Goal: Transaction & Acquisition: Purchase product/service

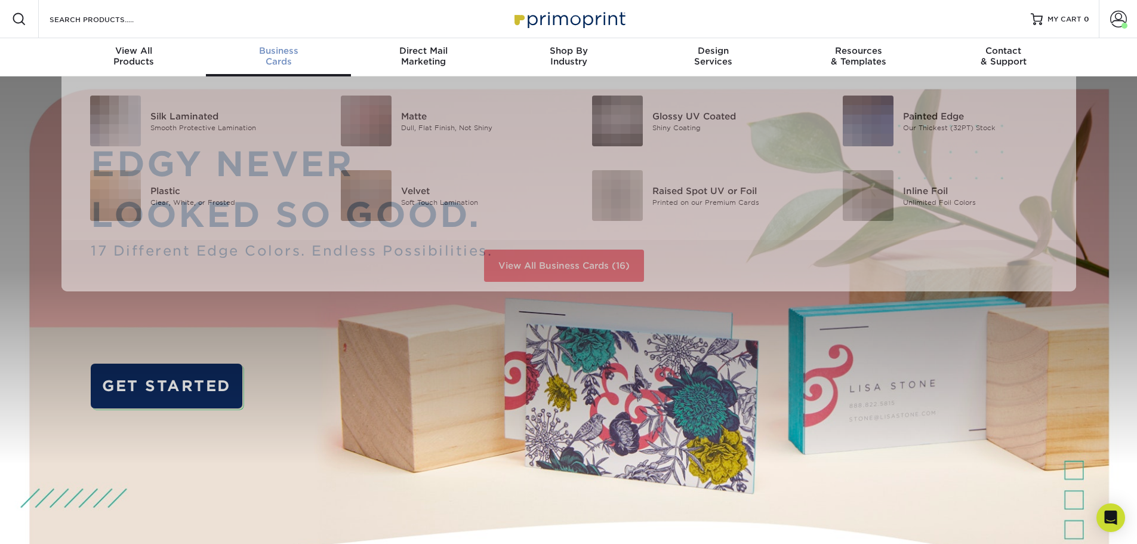
click at [280, 61] on div "Business Cards" at bounding box center [278, 55] width 145 height 21
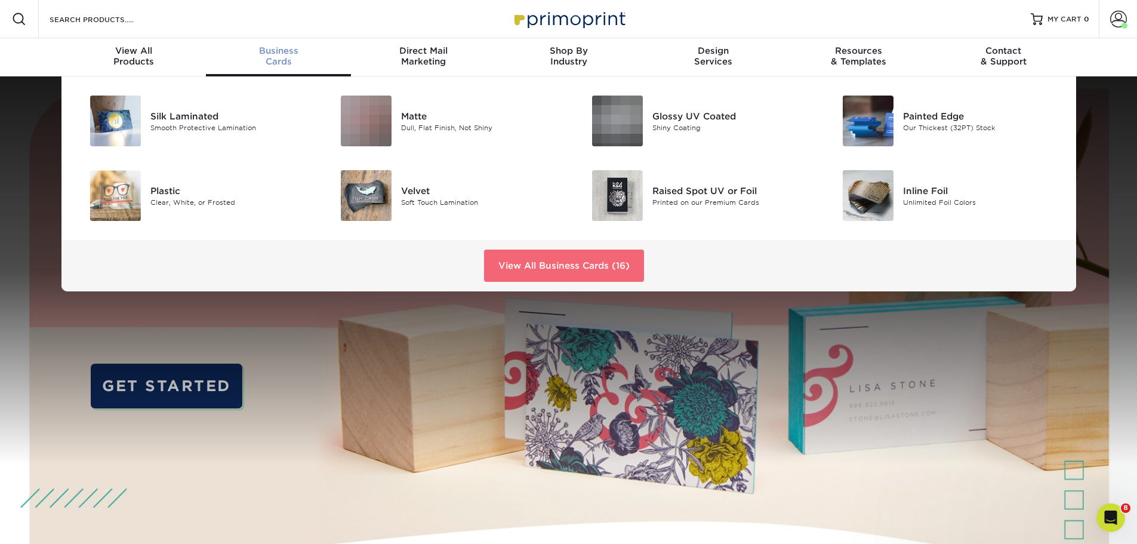
click at [601, 270] on link "View All Business Cards (16)" at bounding box center [564, 265] width 160 height 32
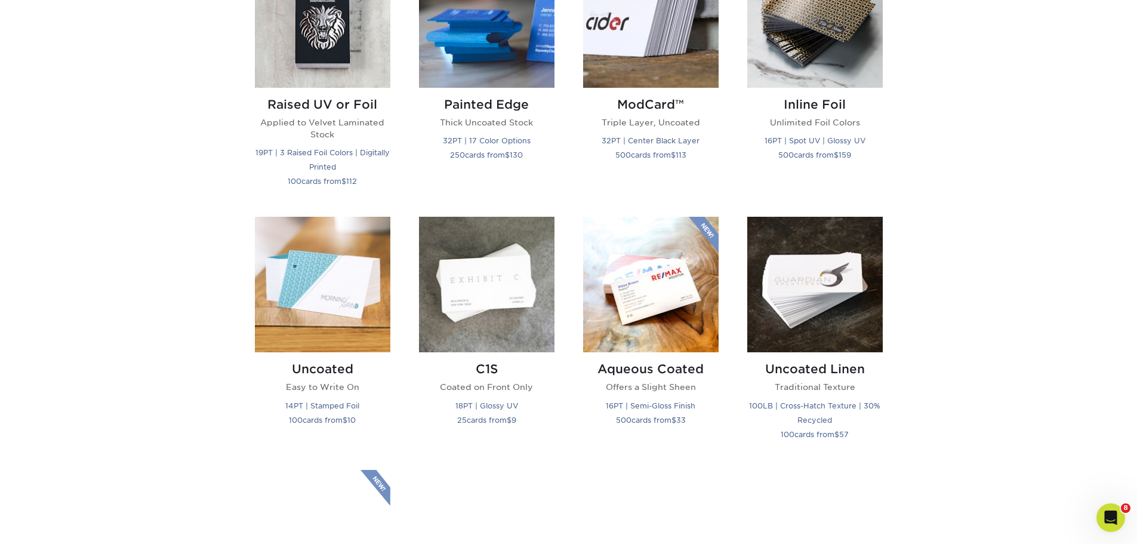
scroll to position [895, 0]
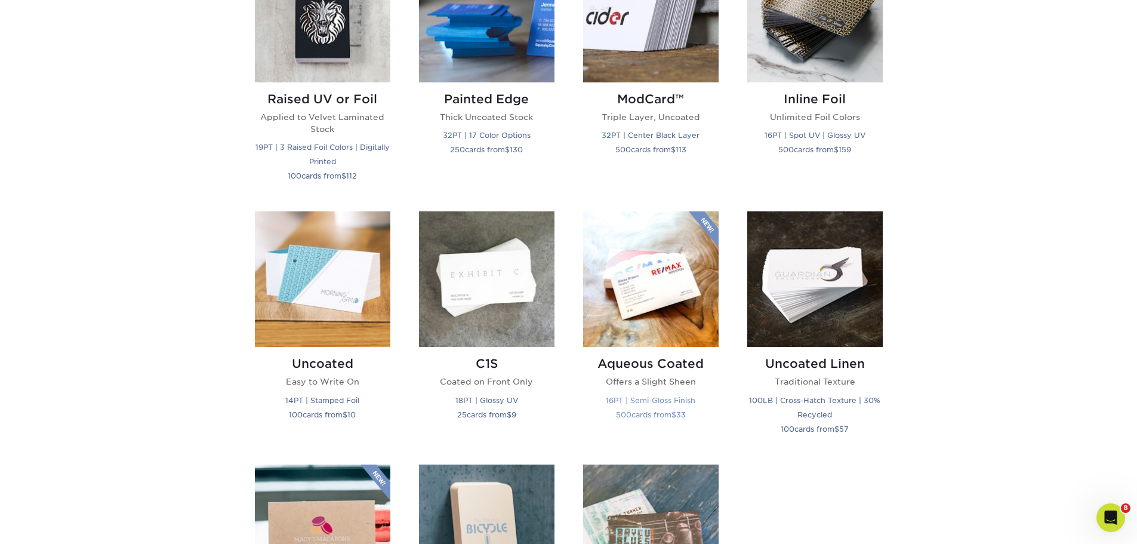
click at [716, 325] on img at bounding box center [650, 278] width 135 height 135
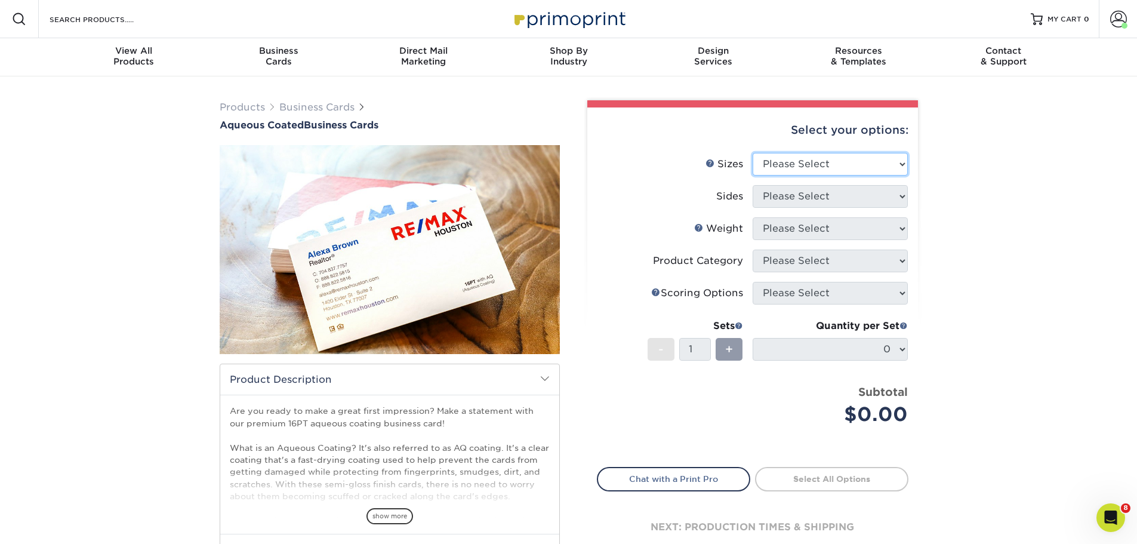
click at [806, 157] on select "Please Select 1.5" x 3.5" - Mini 1.75" x 3.5" - Mini 2" x 3" - Mini 2" x 3.5" -…" at bounding box center [829, 164] width 155 height 23
select select "2.00x3.50"
click at [752, 153] on select "Please Select 1.5" x 3.5" - Mini 1.75" x 3.5" - Mini 2" x 3" - Mini 2" x 3.5" -…" at bounding box center [829, 164] width 155 height 23
click at [835, 197] on select "Please Select Print Both Sides Print Front Only" at bounding box center [829, 196] width 155 height 23
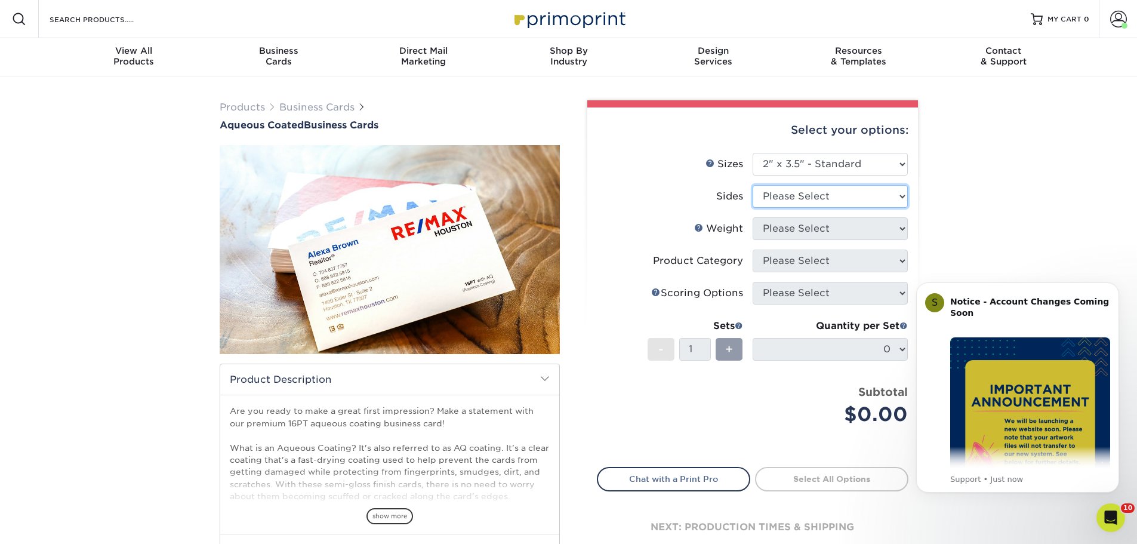
select select "13abbda7-1d64-4f25-8bb2-c179b224825d"
click at [752, 185] on select "Please Select Print Both Sides Print Front Only" at bounding box center [829, 196] width 155 height 23
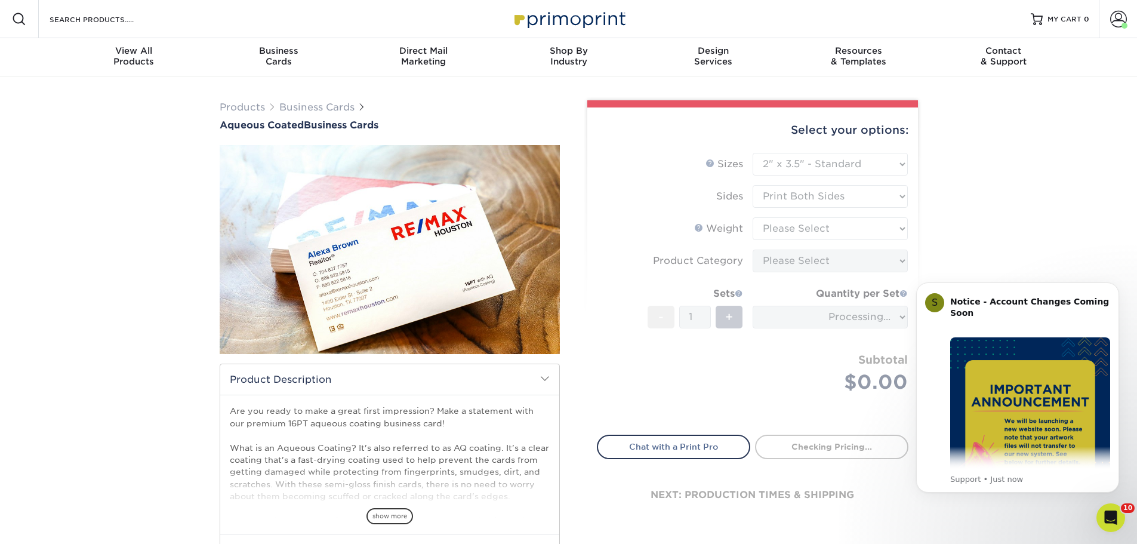
click at [793, 229] on form "Sizes Help Sizes Please Select 1.5" x 3.5" - Mini 1.75" x 3.5" - Mini 2" x 3" -…" at bounding box center [752, 287] width 311 height 268
click at [796, 234] on form "Sizes Help Sizes Please Select 1.5" x 3.5" - Mini 1.75" x 3.5" - Mini 2" x 3" -…" at bounding box center [752, 287] width 311 height 268
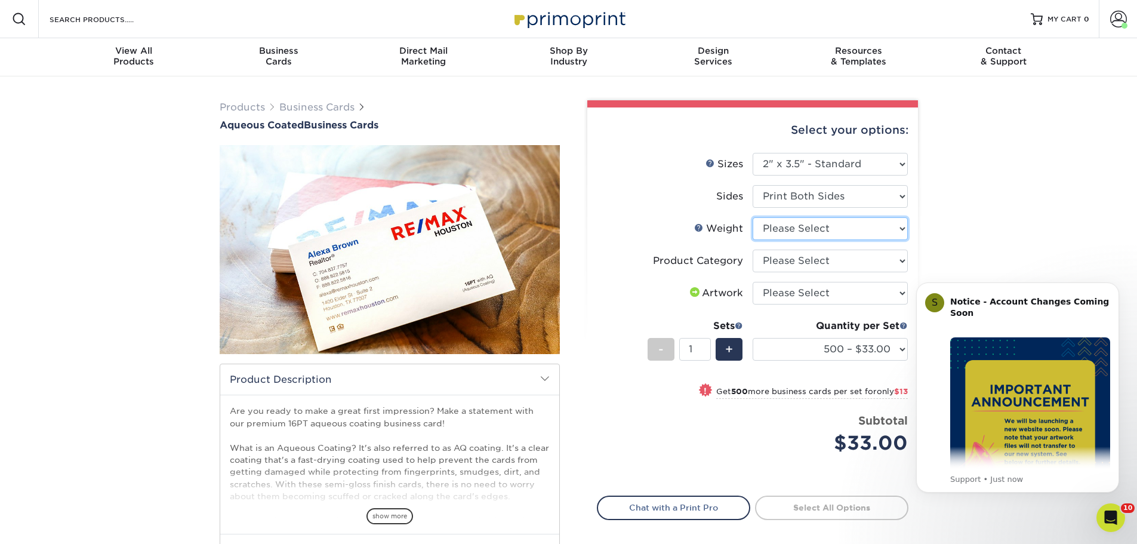
click at [782, 233] on select "Please Select 16PT" at bounding box center [829, 228] width 155 height 23
select select "16PT"
click at [752, 217] on select "Please Select 16PT" at bounding box center [829, 228] width 155 height 23
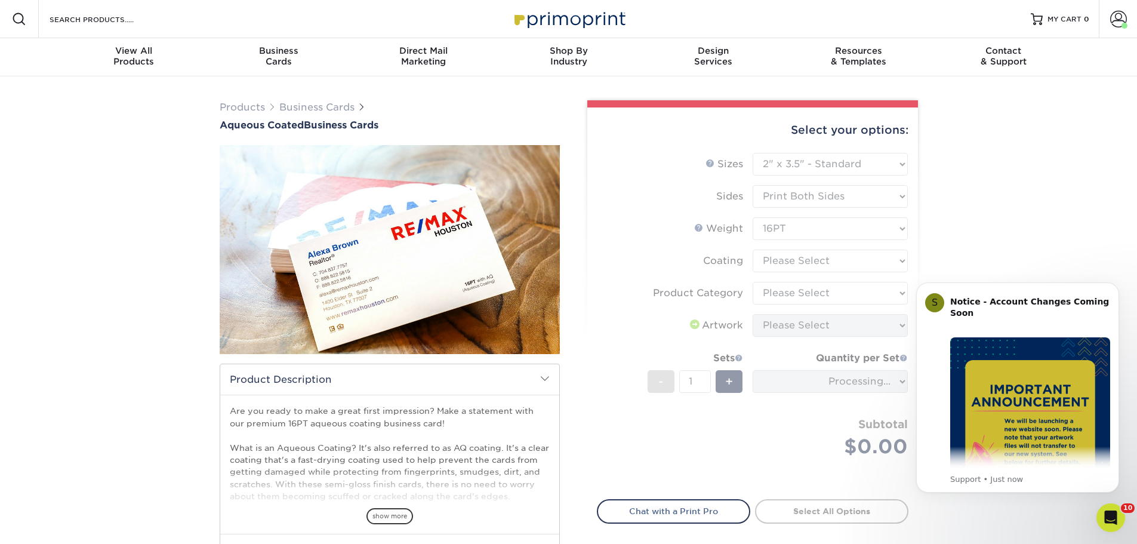
click at [792, 262] on form "Sizes Help Sizes Please Select 1.5" x 3.5" - Mini 1.75" x 3.5" - Mini 2" x 3" -…" at bounding box center [752, 319] width 311 height 332
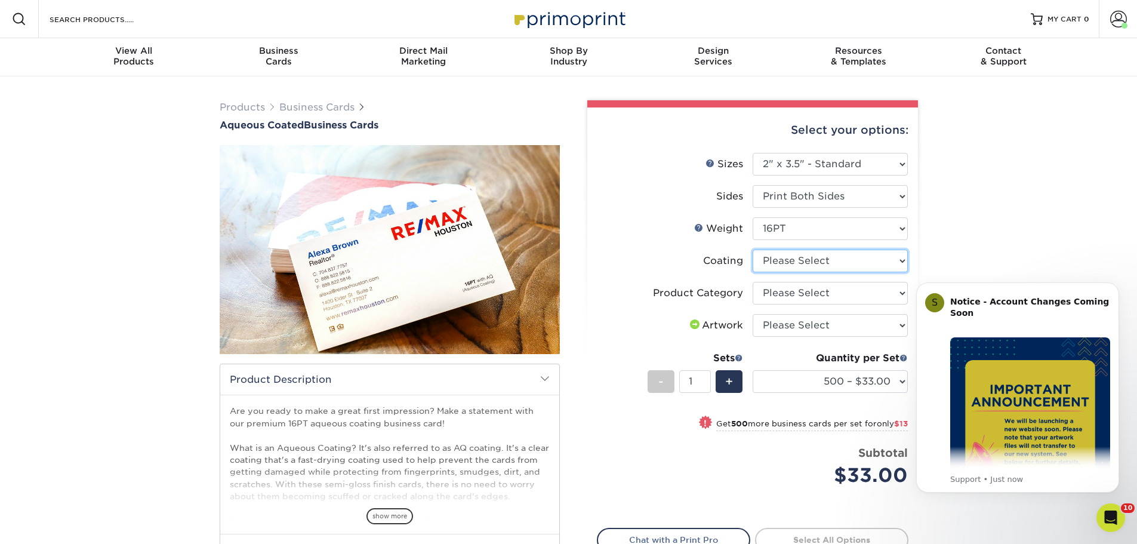
click at [792, 262] on select at bounding box center [829, 260] width 155 height 23
select select "d41dab50-ff65-4f4f-bb17-2afe4d36ae33"
click at [752, 249] on select at bounding box center [829, 260] width 155 height 23
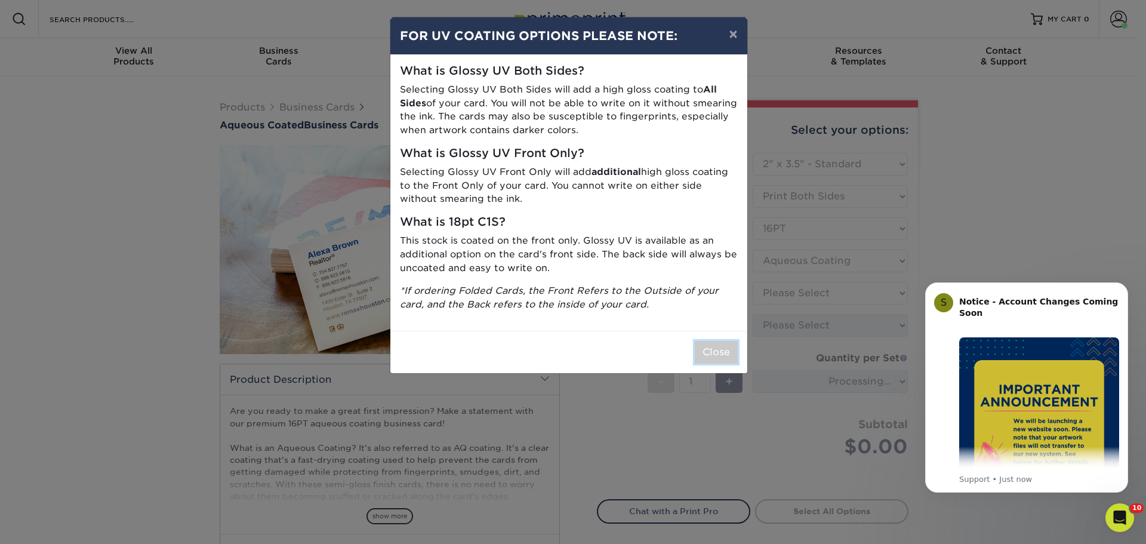
click at [727, 357] on button "Close" at bounding box center [716, 352] width 43 height 23
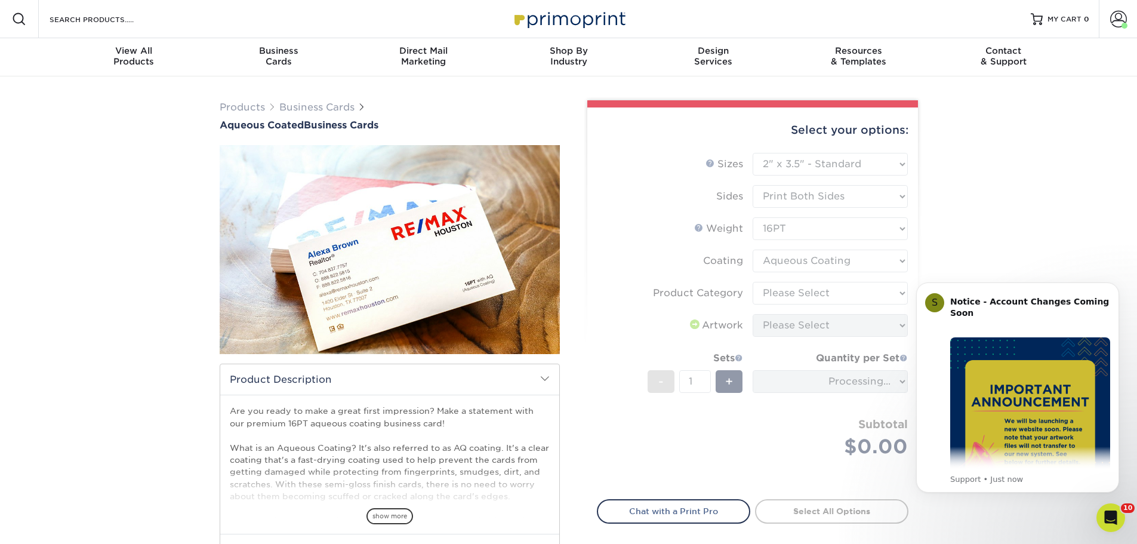
click at [806, 297] on form "Sizes Help Sizes Please Select 1.5" x 3.5" - Mini 1.75" x 3.5" - Mini 2" x 3" -…" at bounding box center [752, 319] width 311 height 332
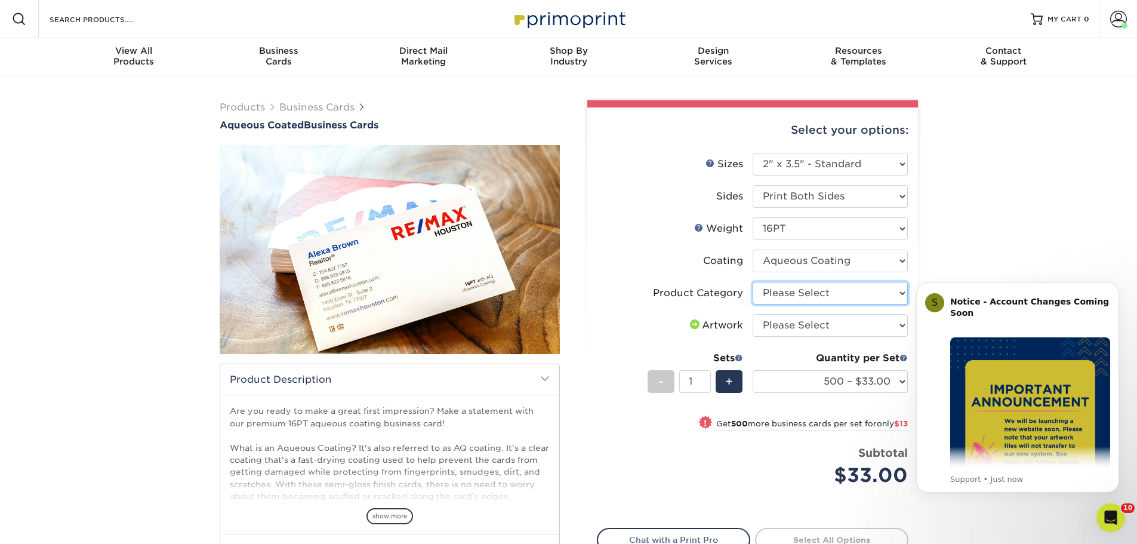
click at [806, 297] on select "Please Select Business Cards" at bounding box center [829, 293] width 155 height 23
select select "3b5148f1-0588-4f88-a218-97bcfdce65c1"
click at [752, 282] on select "Please Select Business Cards" at bounding box center [829, 293] width 155 height 23
click at [810, 329] on select "Please Select I will upload files I need a design - $100" at bounding box center [829, 325] width 155 height 23
select select "upload"
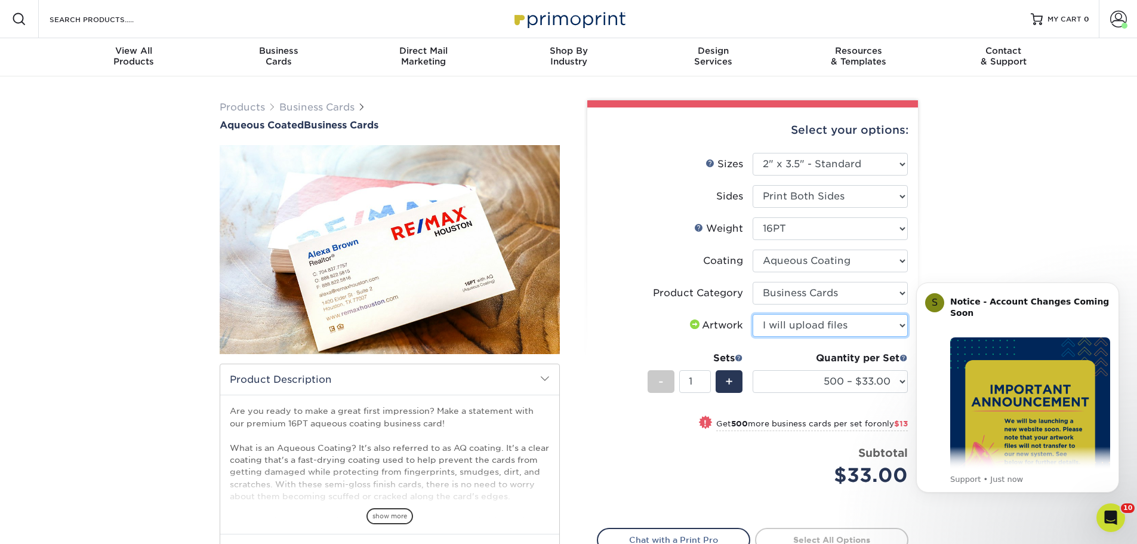
click at [752, 314] on select "Please Select I will upload files I need a design - $100" at bounding box center [829, 325] width 155 height 23
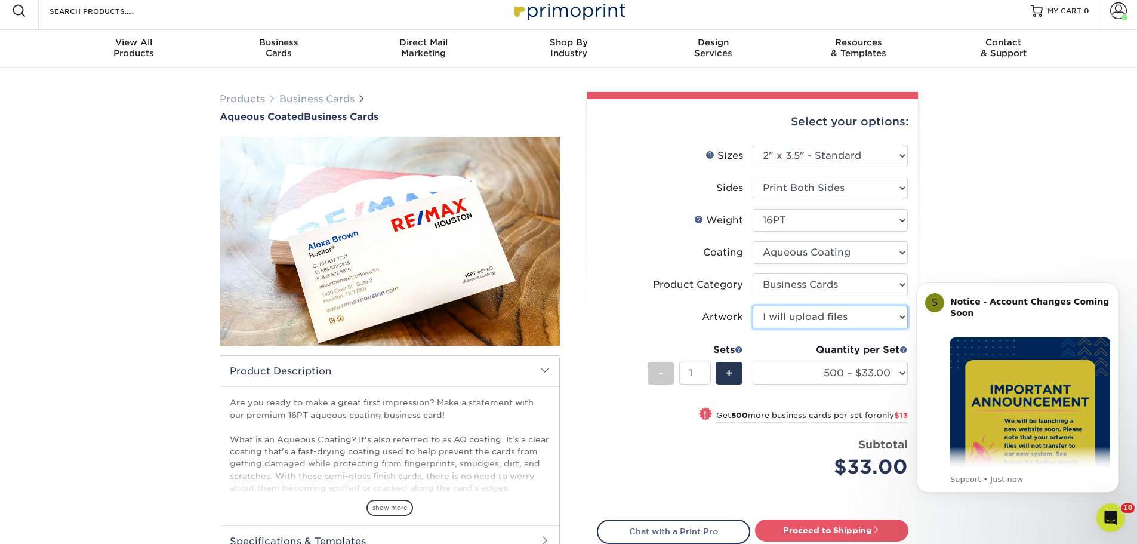
scroll to position [119, 0]
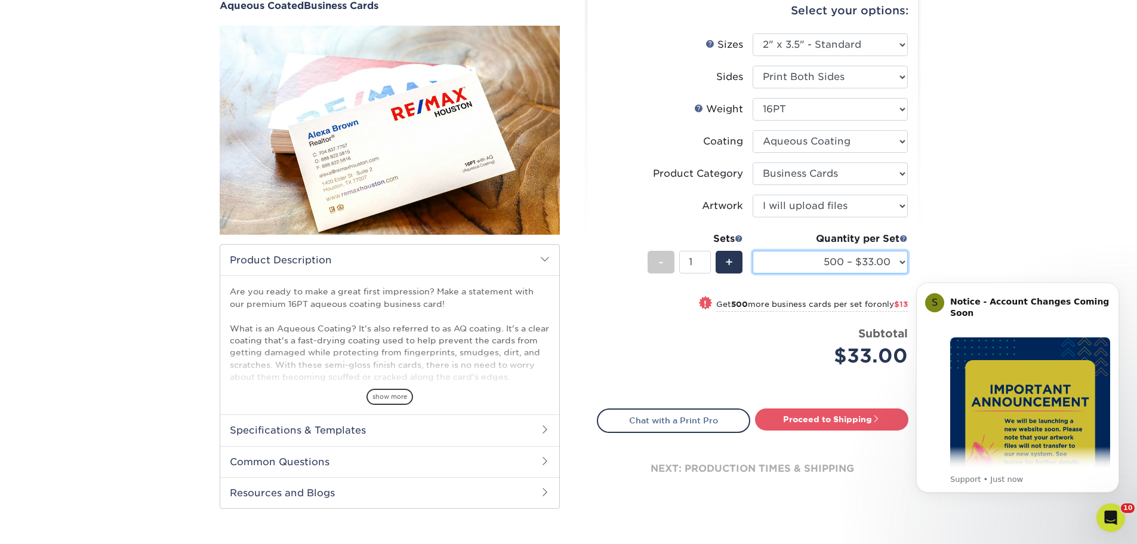
click at [801, 258] on select "500 – $33.00 1000 – $46.00 2500 – $99.00 5000 – $141.00 7500 – $224.00 10000 – …" at bounding box center [829, 262] width 155 height 23
select select "1000 – $46.00"
click at [752, 251] on select "500 – $33.00 1000 – $46.00 2500 – $99.00 5000 – $141.00 7500 – $224.00 10000 – …" at bounding box center [829, 262] width 155 height 23
click at [824, 416] on link "Proceed to Shipping" at bounding box center [831, 418] width 153 height 21
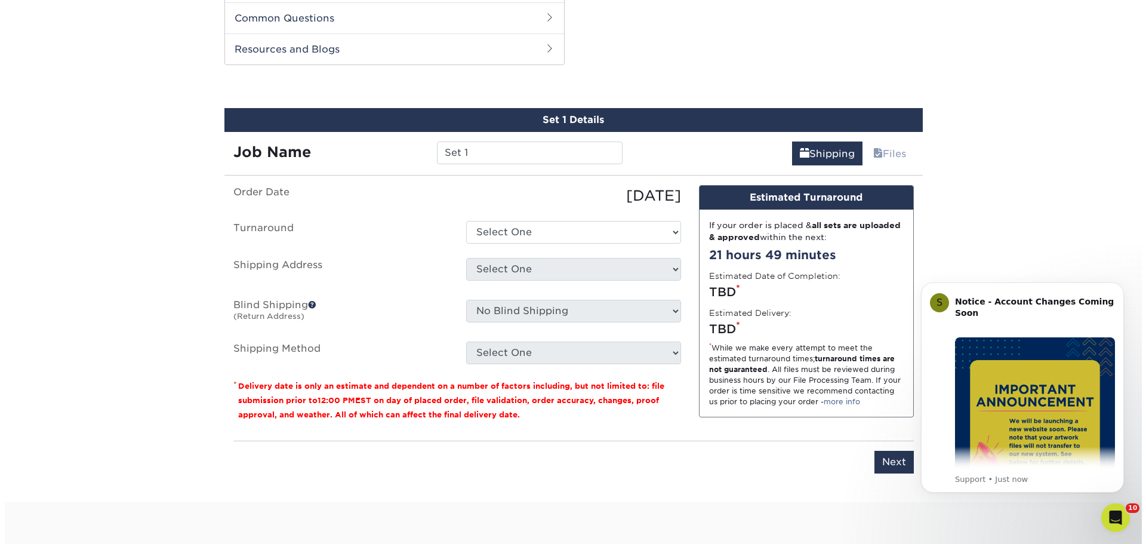
scroll to position [569, 0]
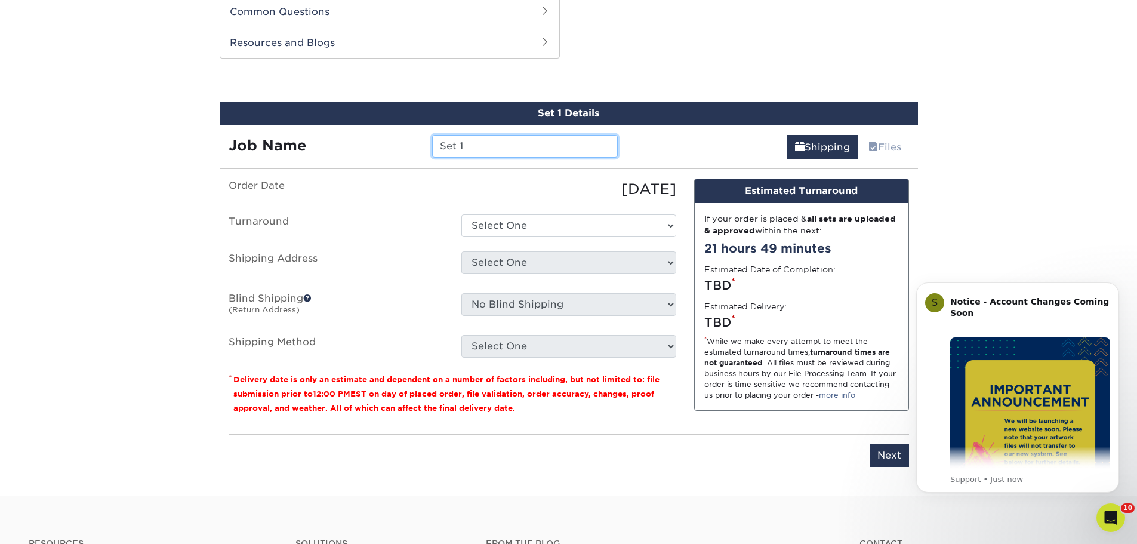
drag, startPoint x: 499, startPoint y: 148, endPoint x: 414, endPoint y: 161, distance: 86.8
click at [414, 161] on div "Set 1 Details Job Name Set 1 Shipping Files You've choosen mailing services! If…" at bounding box center [569, 290] width 698 height 379
type input "Bossier City - Business Cards"
click at [521, 226] on select "Select One 2-4 Business Days 2 Day Next Business Day" at bounding box center [568, 225] width 215 height 23
select select "ff7956b4-5283-409c-9861-ced6eda3af1e"
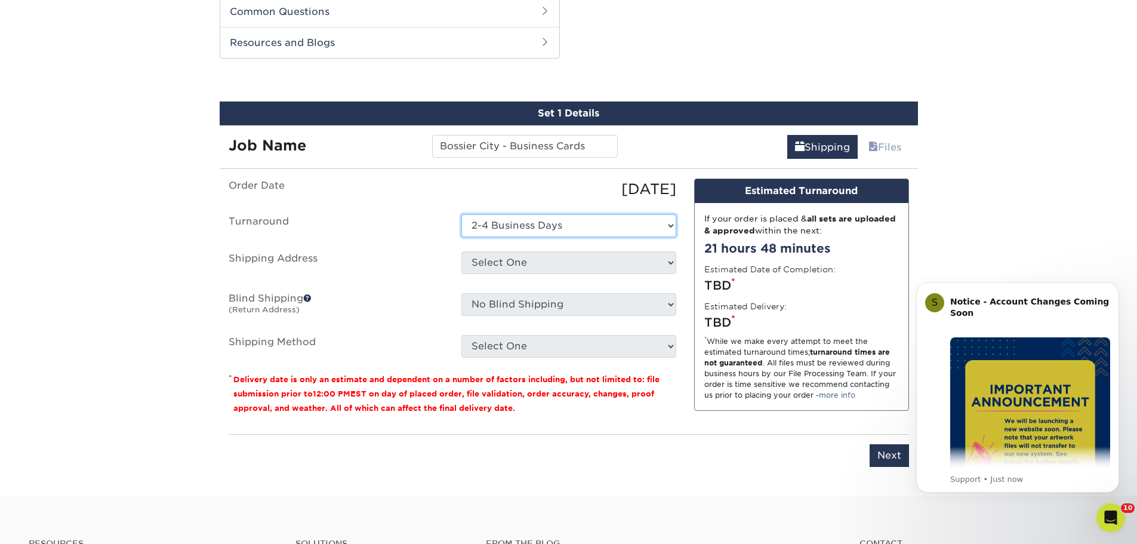
click at [461, 214] on select "Select One 2-4 Business Days 2 Day Next Business Day" at bounding box center [568, 225] width 215 height 23
click at [516, 261] on select "Select One Altoona - TUO Aurora - TUO Birch Run - TUO Blackwood - Spirit Blufft…" at bounding box center [568, 262] width 215 height 23
select select "newaddress"
click at [461, 251] on select "Select One Altoona - TUO Aurora - TUO Birch Run - TUO Blackwood - Spirit Blufft…" at bounding box center [568, 262] width 215 height 23
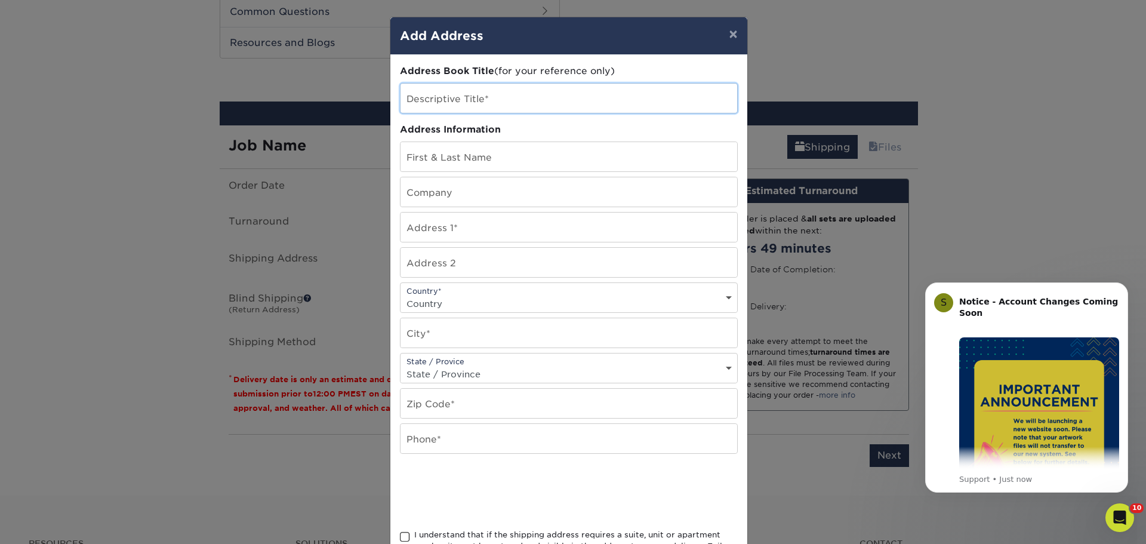
click at [490, 109] on input "text" at bounding box center [568, 98] width 337 height 29
type input "Bossier City 2025"
click at [449, 152] on input "text" at bounding box center [568, 156] width 337 height 29
type input "Store Manager"
click at [418, 199] on input "text" at bounding box center [568, 191] width 337 height 29
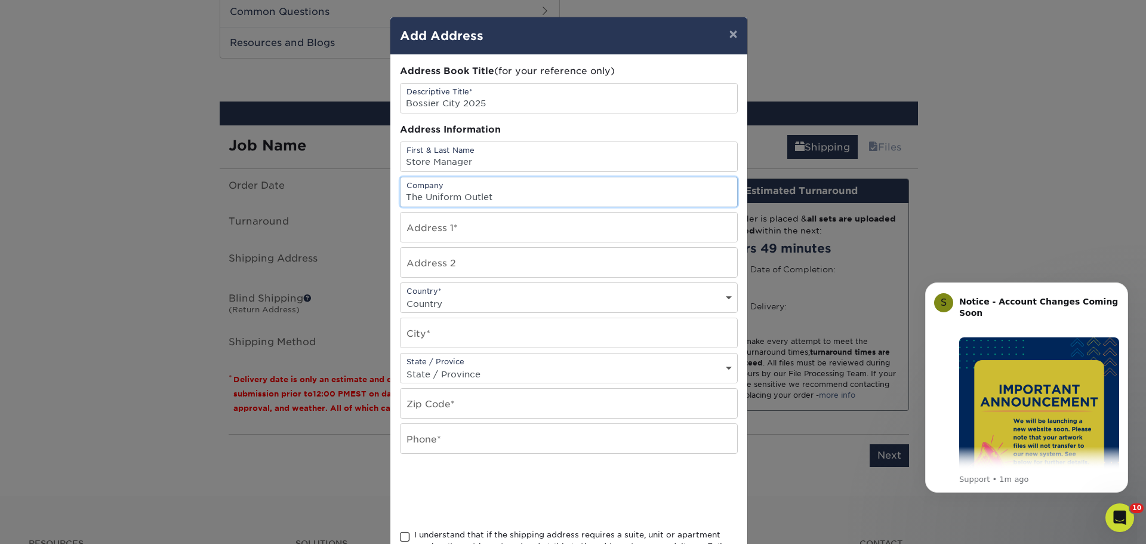
type input "The Uniform Outlet"
click at [424, 231] on input "text" at bounding box center [568, 226] width 337 height 29
click at [457, 230] on input "text" at bounding box center [568, 226] width 337 height 29
paste input "[STREET_ADDRESS]"
type input "[STREET_ADDRESS]"
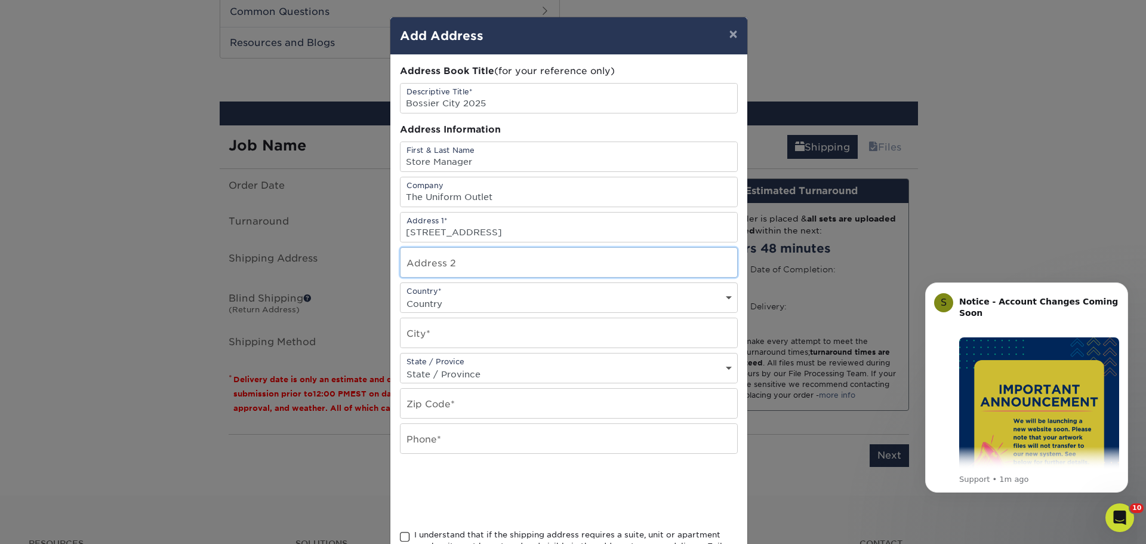
click at [434, 270] on input "text" at bounding box center [568, 262] width 337 height 29
paste input "Suite 2337"
type input "Suite 2337"
click at [474, 296] on select "Country United States Canada ----------------------------- Afghanistan Albania …" at bounding box center [568, 303] width 337 height 17
select select "US"
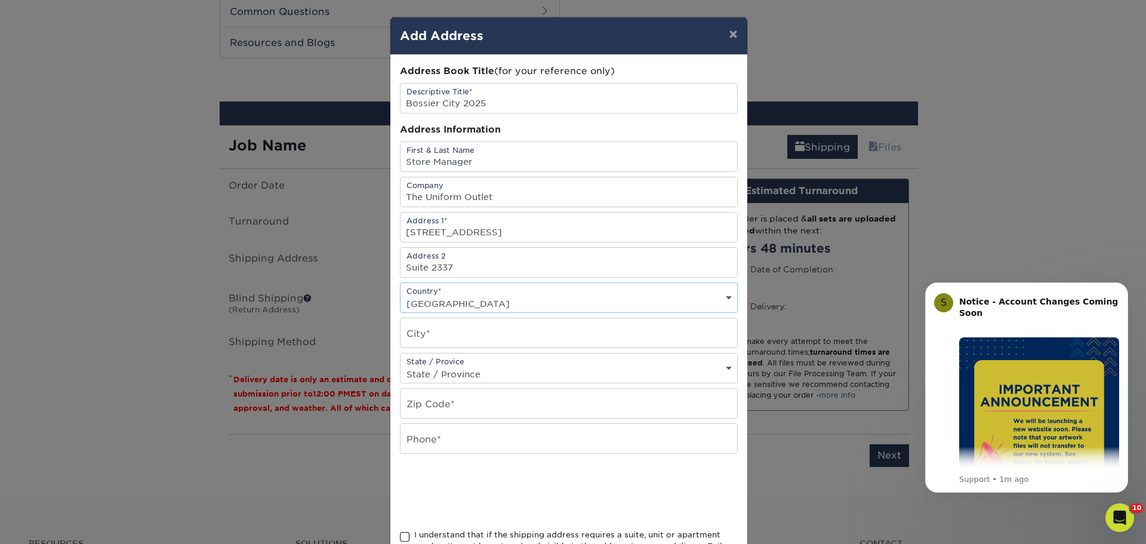
click at [400, 295] on select "Country United States Canada ----------------------------- Afghanistan Albania …" at bounding box center [568, 303] width 337 height 17
click at [470, 340] on input "text" at bounding box center [568, 332] width 337 height 29
click at [531, 331] on input "text" at bounding box center [568, 332] width 337 height 29
paste input "Bossier City"
type input "Bossier City"
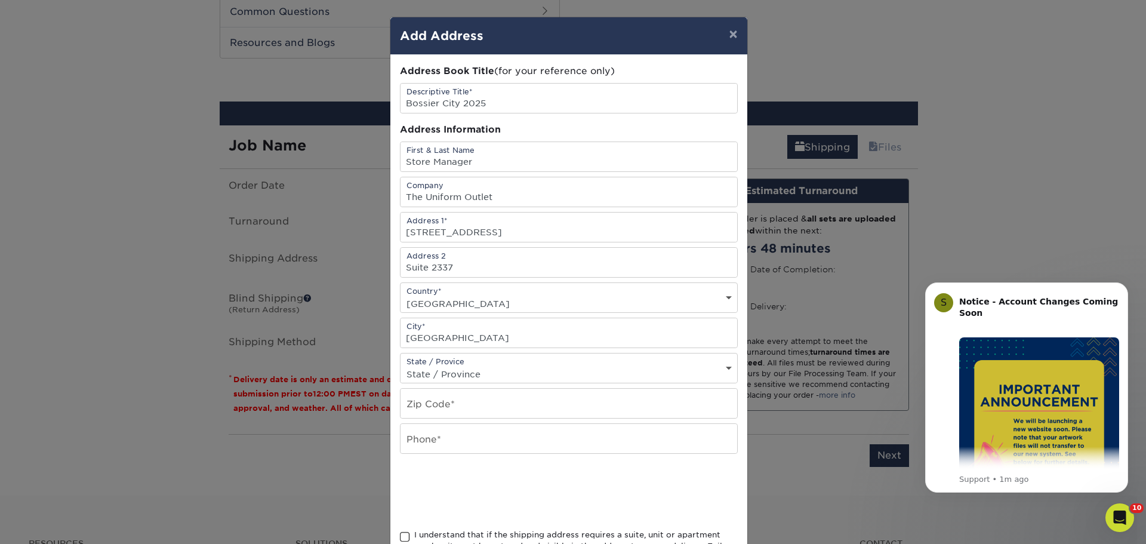
click at [503, 383] on div "Address Book Title (for your reference only) Descriptive Title* Bossier City 20…" at bounding box center [569, 321] width 338 height 515
click at [504, 378] on select "State / Province Alabama Alaska Arizona Arkansas California Colorado Connecticu…" at bounding box center [568, 373] width 337 height 17
select select "LA"
click at [400, 365] on select "State / Province Alabama Alaska Arizona Arkansas California Colorado Connecticu…" at bounding box center [568, 373] width 337 height 17
click at [498, 400] on input "text" at bounding box center [568, 402] width 337 height 29
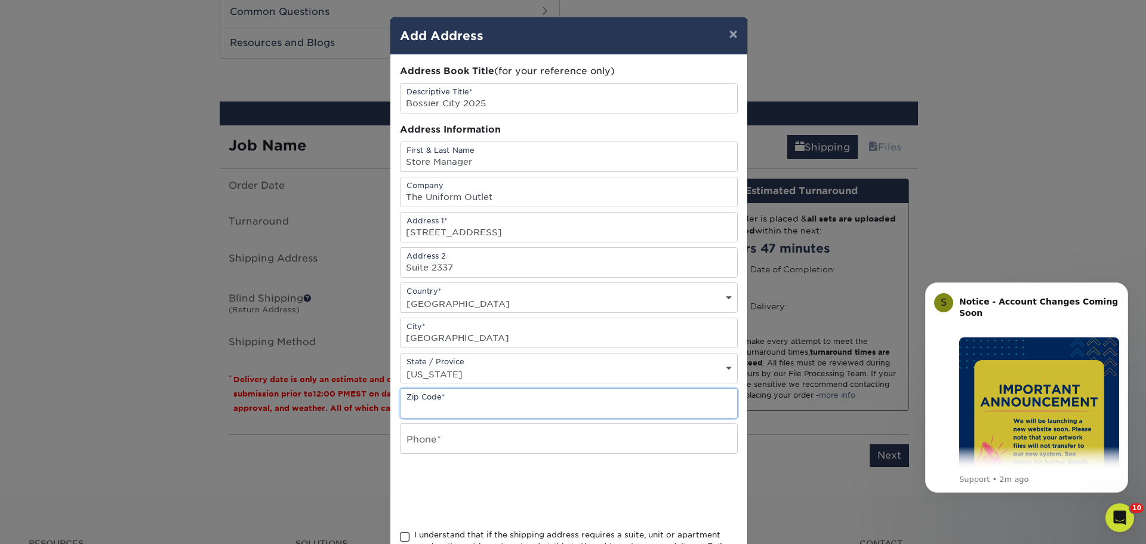
click at [509, 389] on input "text" at bounding box center [568, 402] width 337 height 29
click at [437, 394] on input "text" at bounding box center [568, 402] width 337 height 29
paste input "71111"
type input "71111"
click at [445, 449] on input "text" at bounding box center [568, 438] width 337 height 29
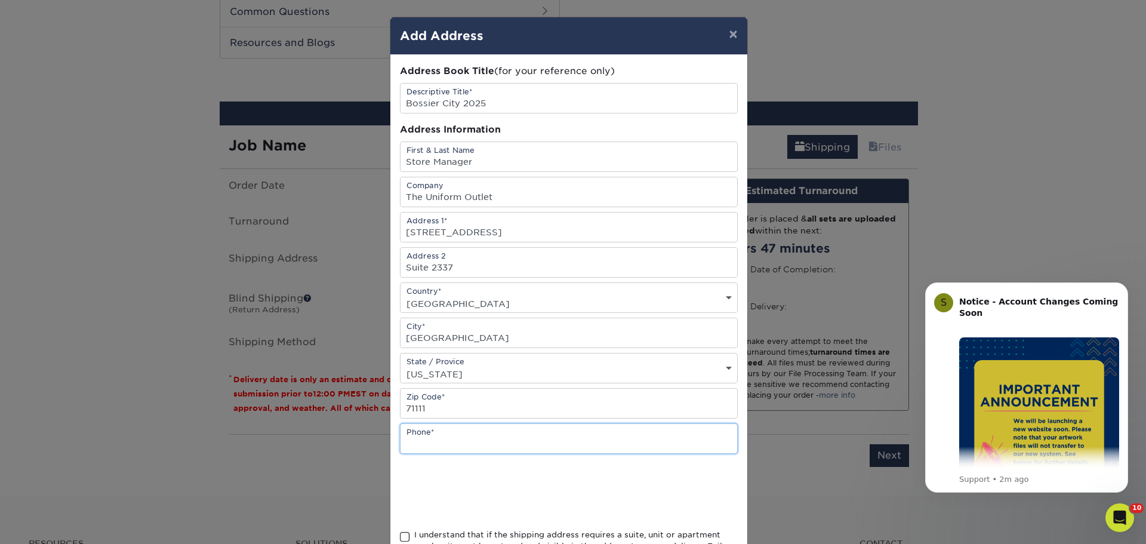
click at [417, 438] on input "text" at bounding box center [568, 438] width 337 height 29
paste input "(318) 626-5237"
type input "(318) 626-5237"
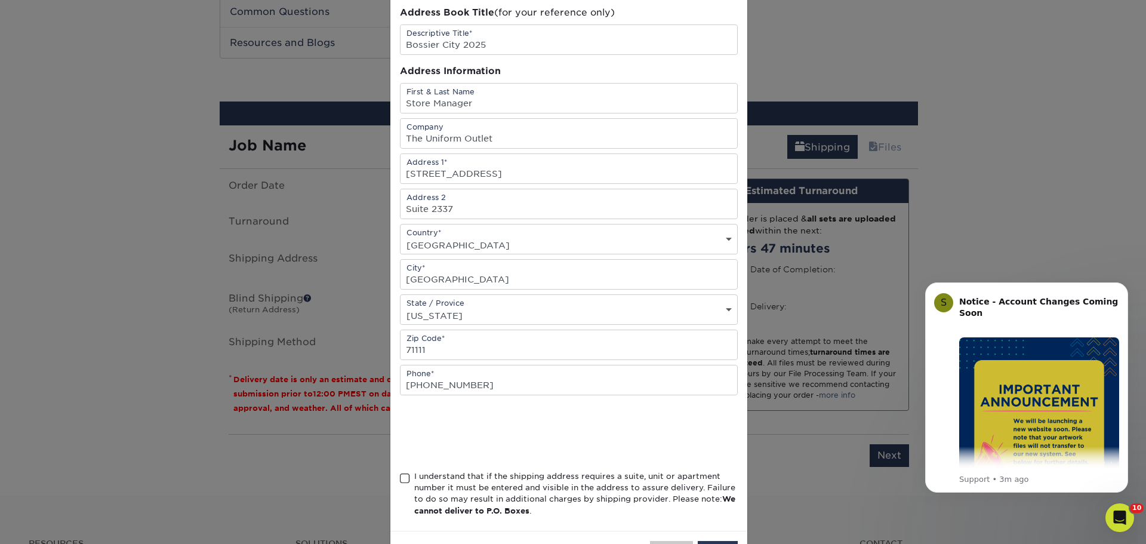
scroll to position [105, 0]
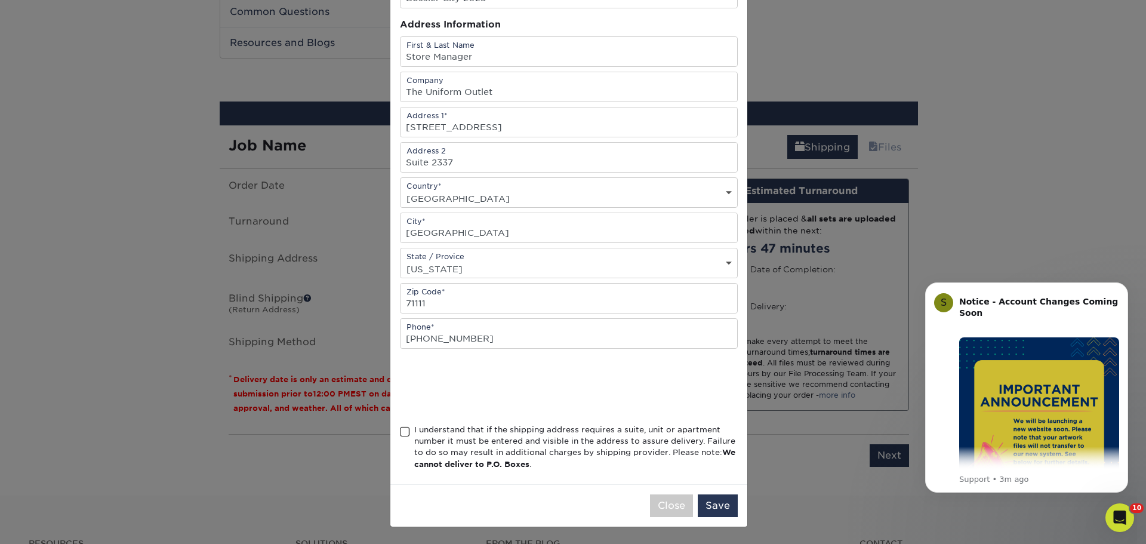
click at [400, 435] on span at bounding box center [405, 431] width 10 height 11
click at [0, 0] on input "I understand that if the shipping address requires a suite, unit or apartment n…" at bounding box center [0, 0] width 0 height 0
drag, startPoint x: 726, startPoint y: 507, endPoint x: 706, endPoint y: 483, distance: 30.9
click at [723, 505] on button "Save" at bounding box center [718, 505] width 40 height 23
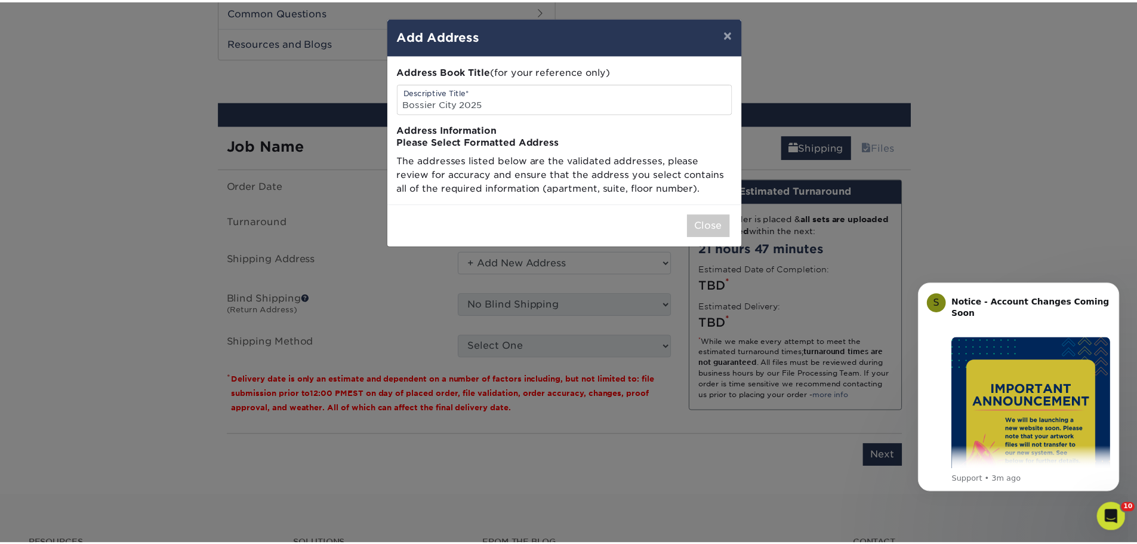
scroll to position [0, 0]
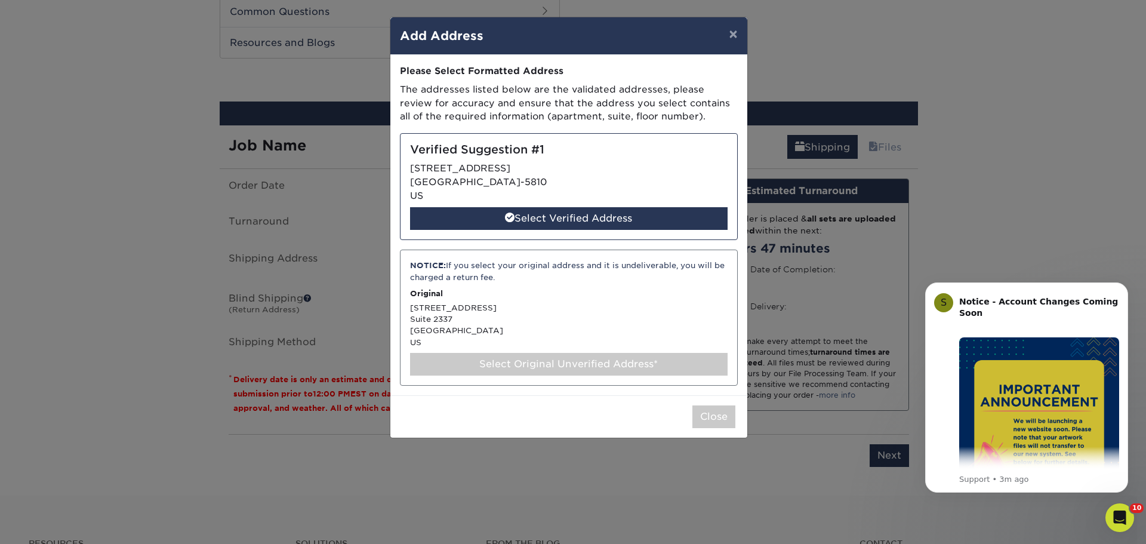
click at [599, 307] on div "NOTICE: If you select your original address and it is undeliverable, you will b…" at bounding box center [569, 317] width 338 height 136
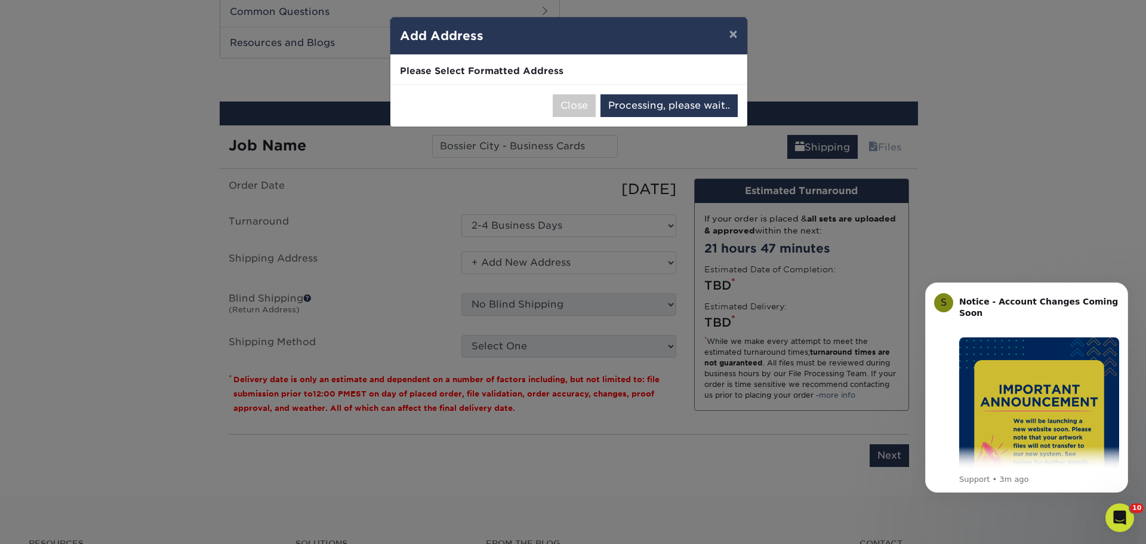
select select "285229"
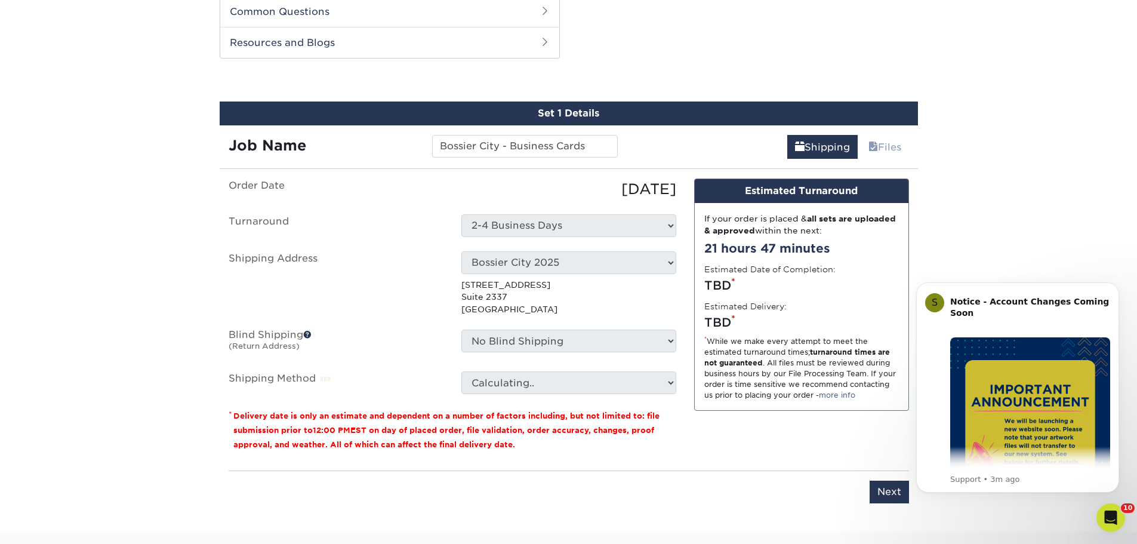
scroll to position [689, 0]
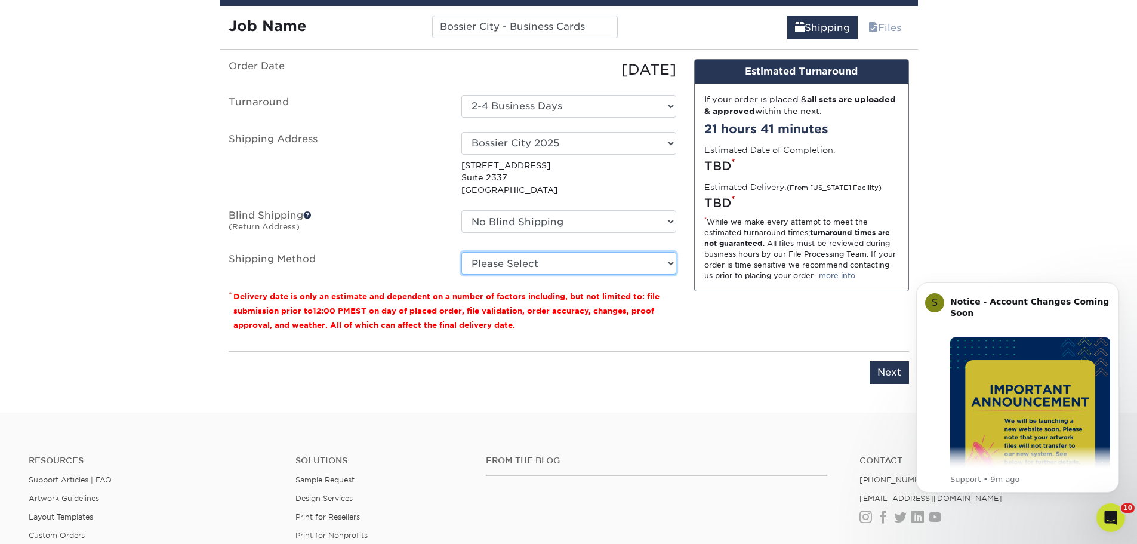
click at [531, 266] on select "Please Select Ground Shipping (+$8.96) 3 Day Shipping Service (+$20.27) 2 Day A…" at bounding box center [568, 263] width 215 height 23
select select "03"
click at [461, 252] on select "Please Select Ground Shipping (+$8.96) 3 Day Shipping Service (+$20.27) 2 Day A…" at bounding box center [568, 263] width 215 height 23
click at [597, 264] on select "Please Select Ground Shipping (+$8.96) 3 Day Shipping Service (+$20.27) 2 Day A…" at bounding box center [568, 263] width 215 height 23
click at [770, 309] on div "Design Estimated Turnaround If your order is placed & all sets are uploaded & a…" at bounding box center [801, 200] width 233 height 282
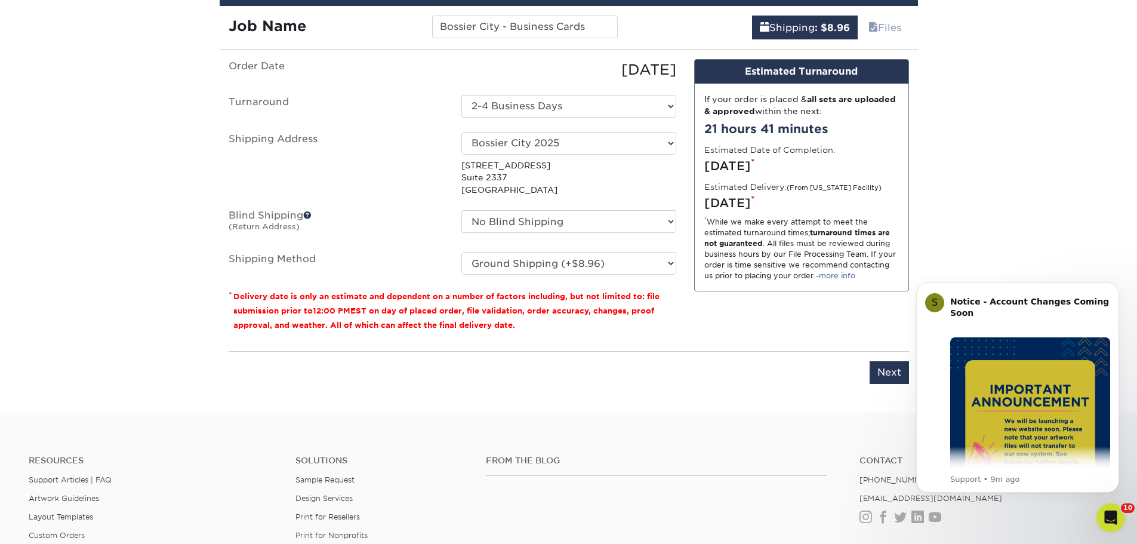
scroll to position [748, 0]
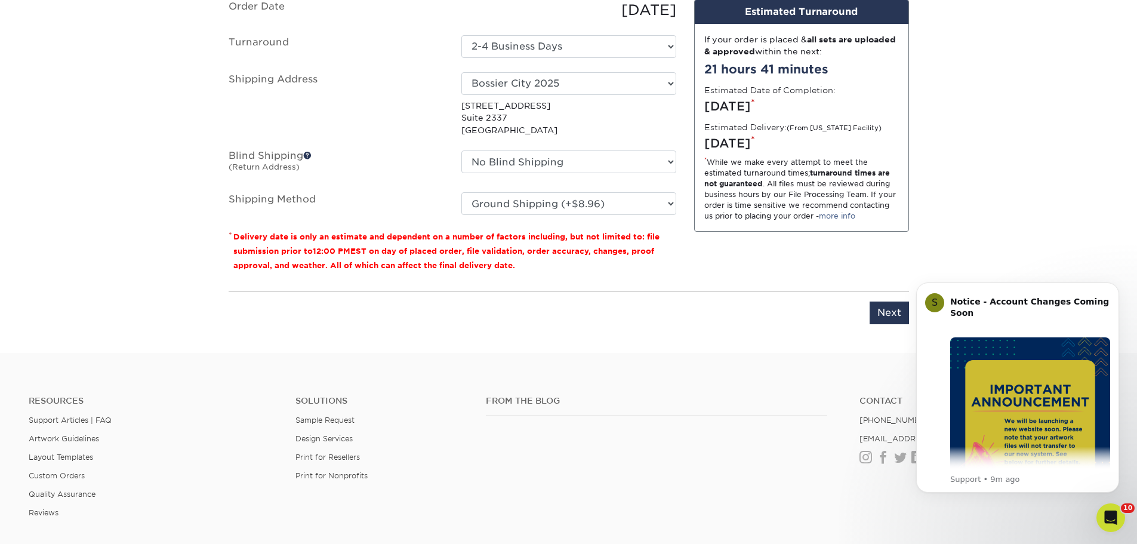
click at [878, 301] on div "Please enter job name and select desired turnaround time, shipping address and …" at bounding box center [569, 307] width 680 height 33
click at [881, 312] on input "Next" at bounding box center [888, 312] width 39 height 23
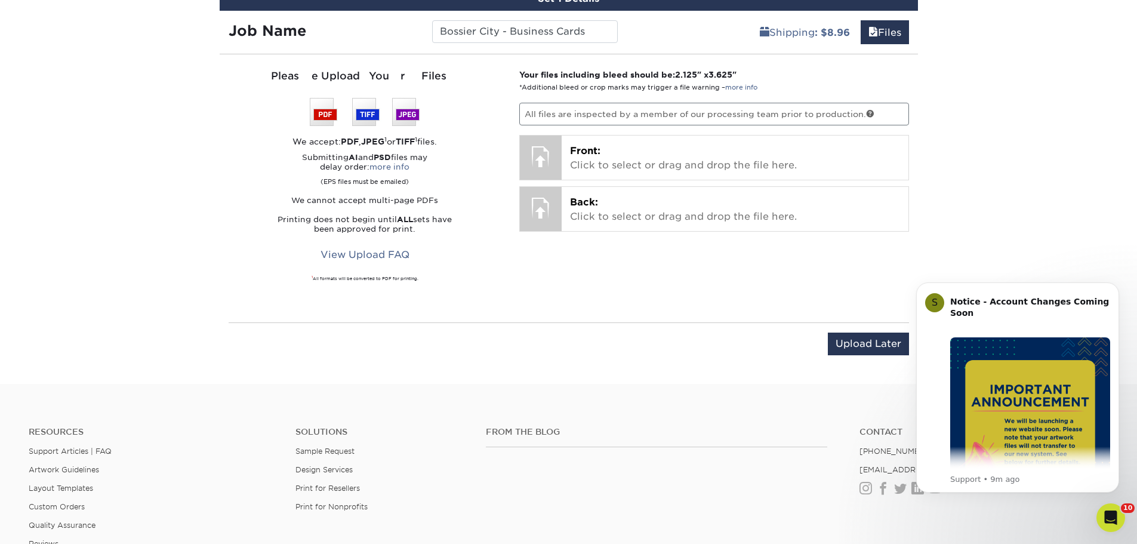
scroll to position [569, 0]
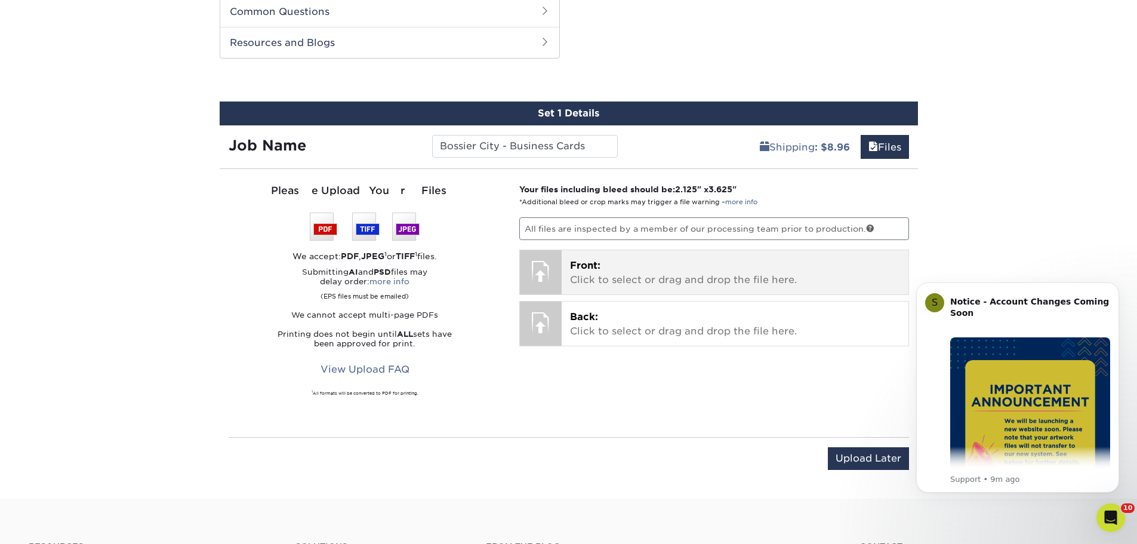
click at [588, 278] on p "Front: Click to select or drag and drop the file here." at bounding box center [735, 272] width 330 height 29
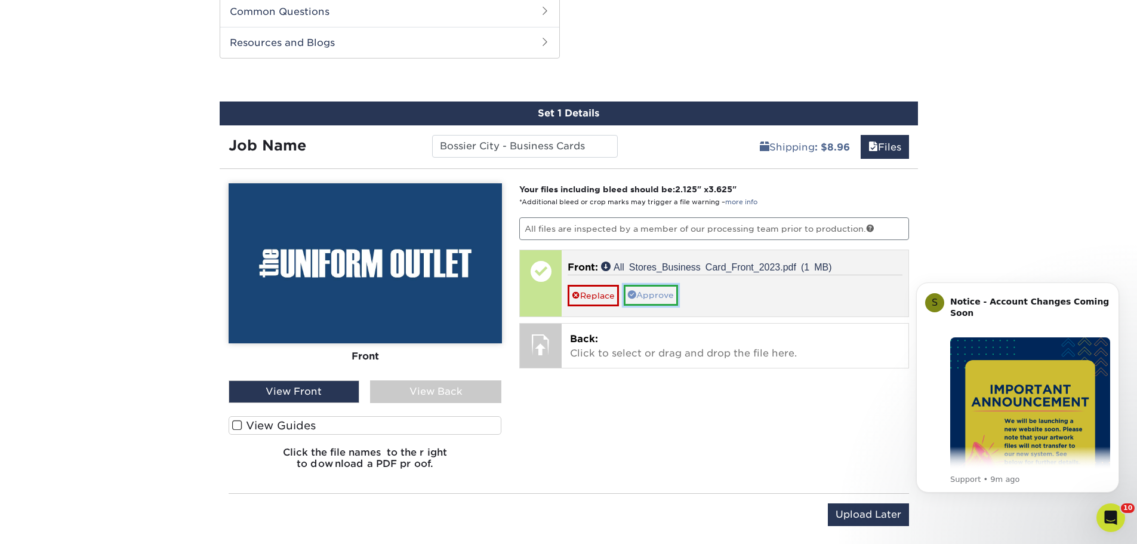
click at [652, 298] on link "Approve" at bounding box center [651, 295] width 54 height 20
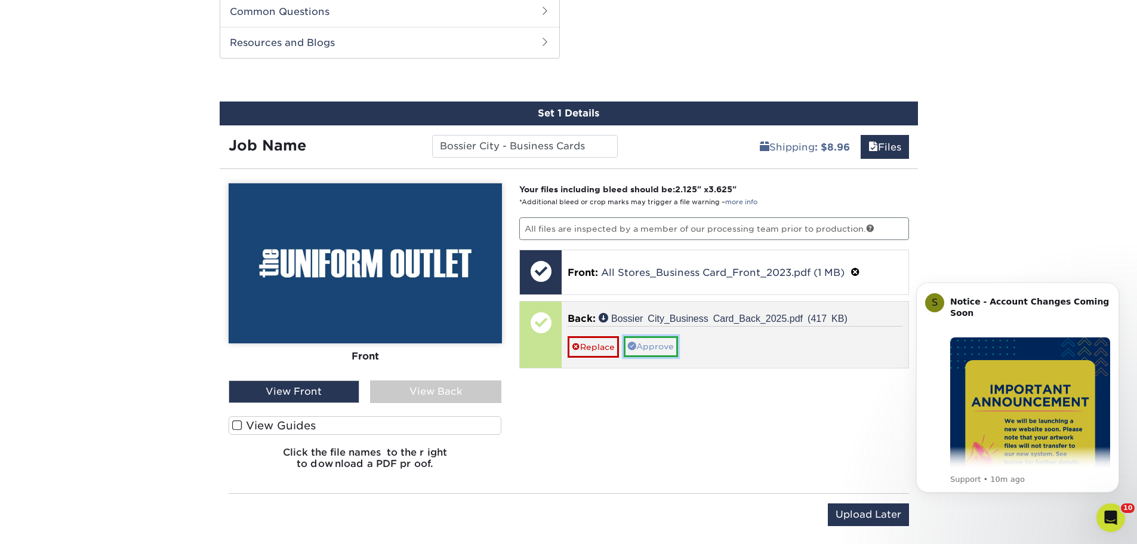
click at [665, 353] on link "Approve" at bounding box center [651, 346] width 54 height 20
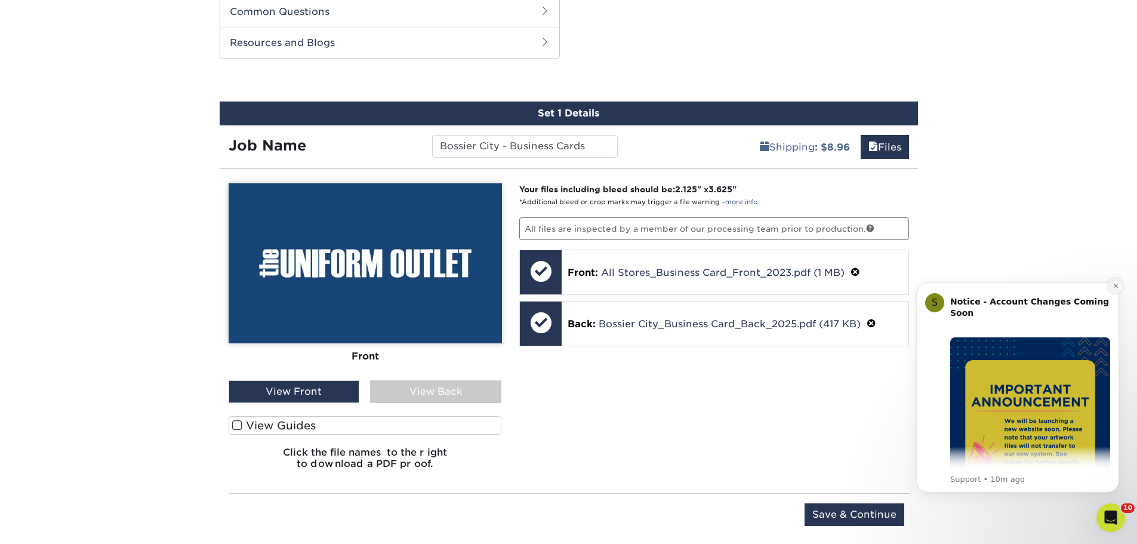
drag, startPoint x: 1116, startPoint y: 289, endPoint x: 2005, endPoint y: 560, distance: 929.6
click at [1116, 289] on icon "Dismiss notification" at bounding box center [1115, 285] width 7 height 7
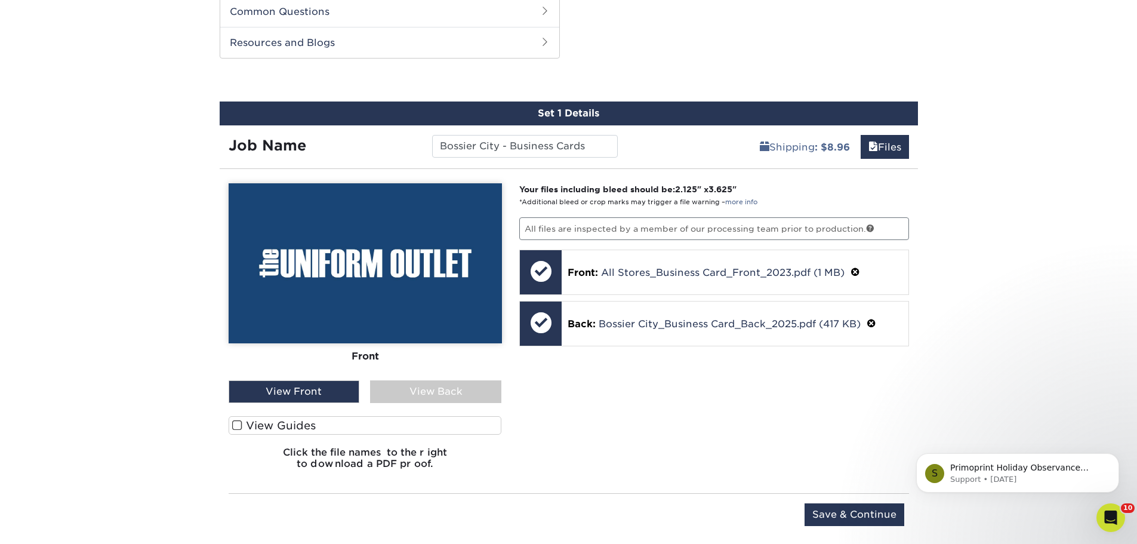
click at [737, 403] on div "Your files including bleed should be: 2.125 " x 3.625 " *Additional bleed or cr…" at bounding box center [714, 330] width 408 height 295
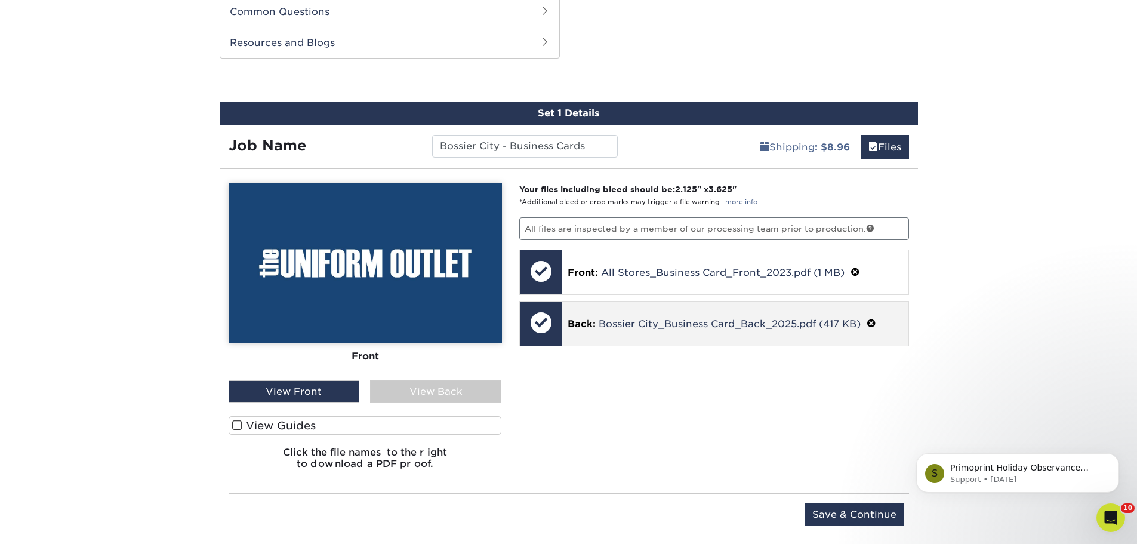
click at [589, 330] on p "Back: Bossier City_Business Card_Back_2025.pdf (417 KB)" at bounding box center [734, 324] width 335 height 16
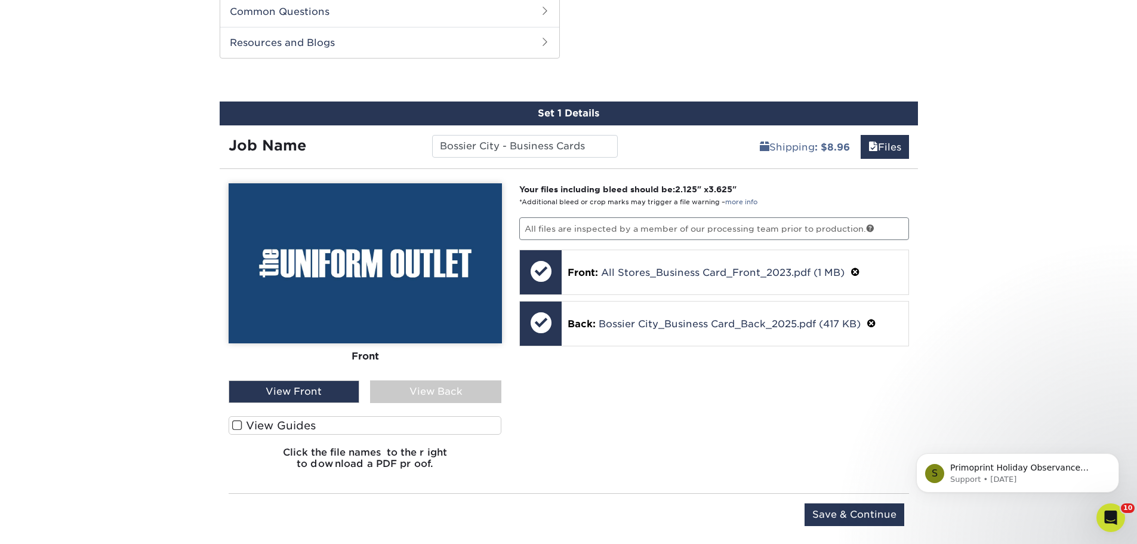
click at [437, 388] on div "View Back" at bounding box center [435, 391] width 131 height 23
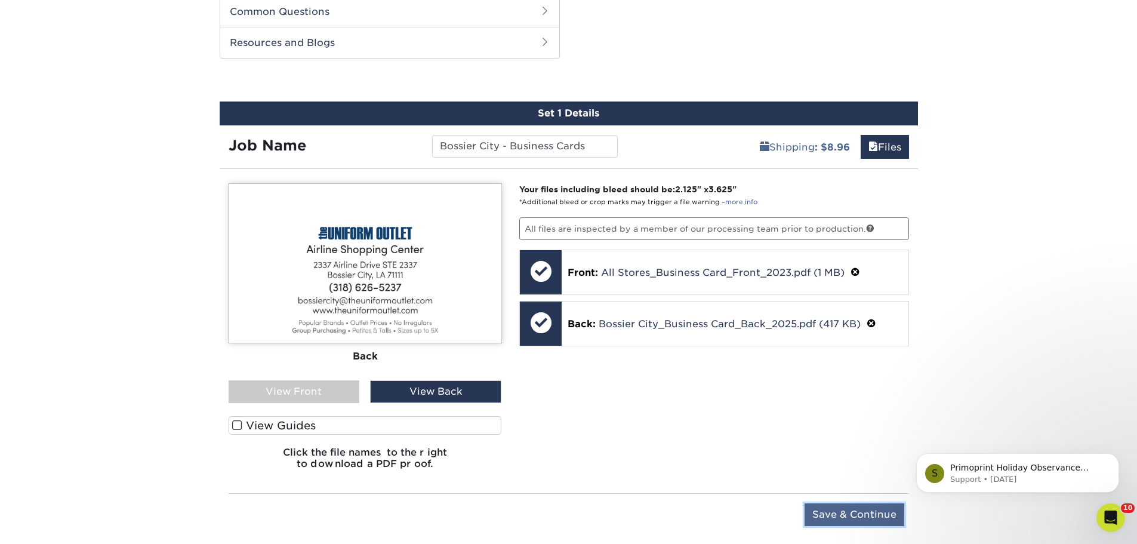
click at [845, 525] on input "Save & Continue" at bounding box center [854, 514] width 100 height 23
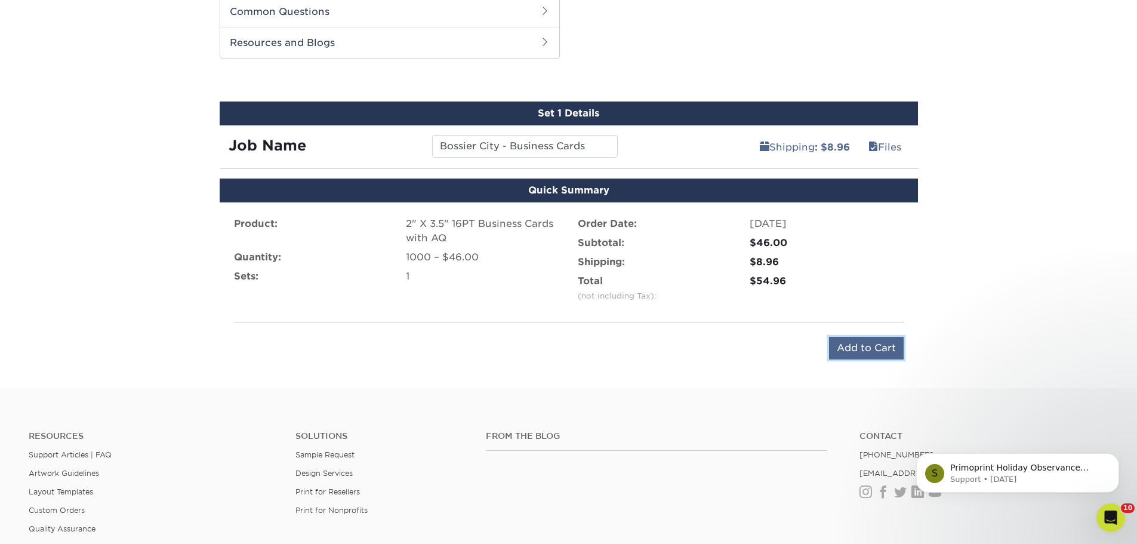
click at [849, 352] on input "Add to Cart" at bounding box center [866, 348] width 75 height 23
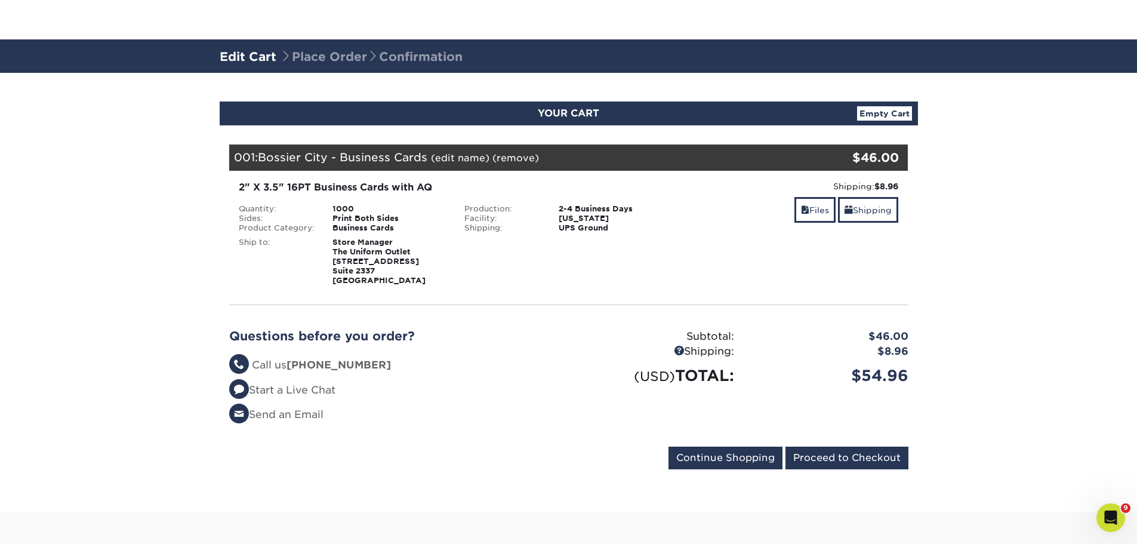
scroll to position [179, 0]
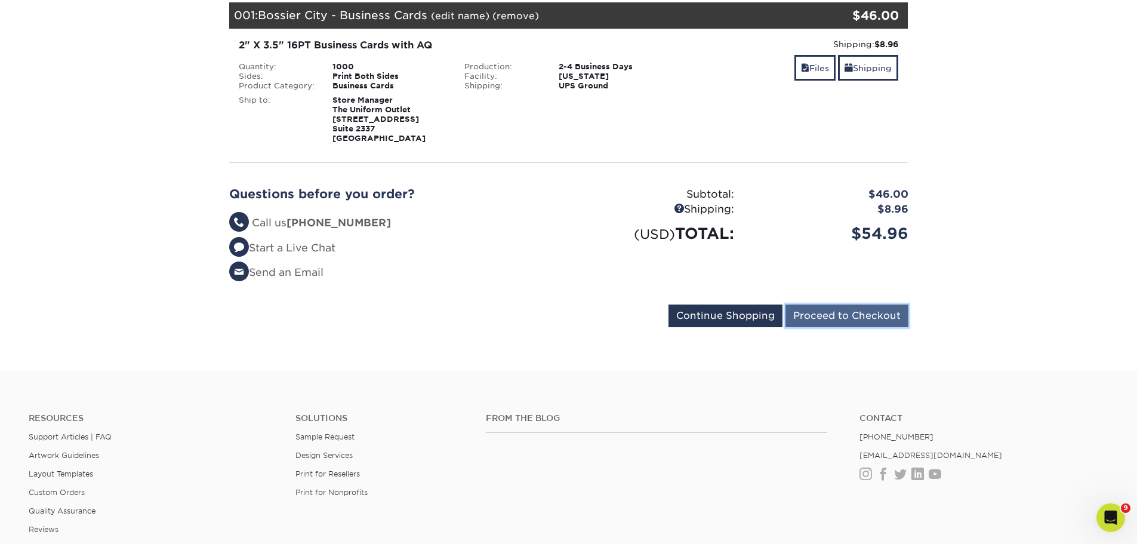
click at [841, 317] on input "Proceed to Checkout" at bounding box center [846, 315] width 123 height 23
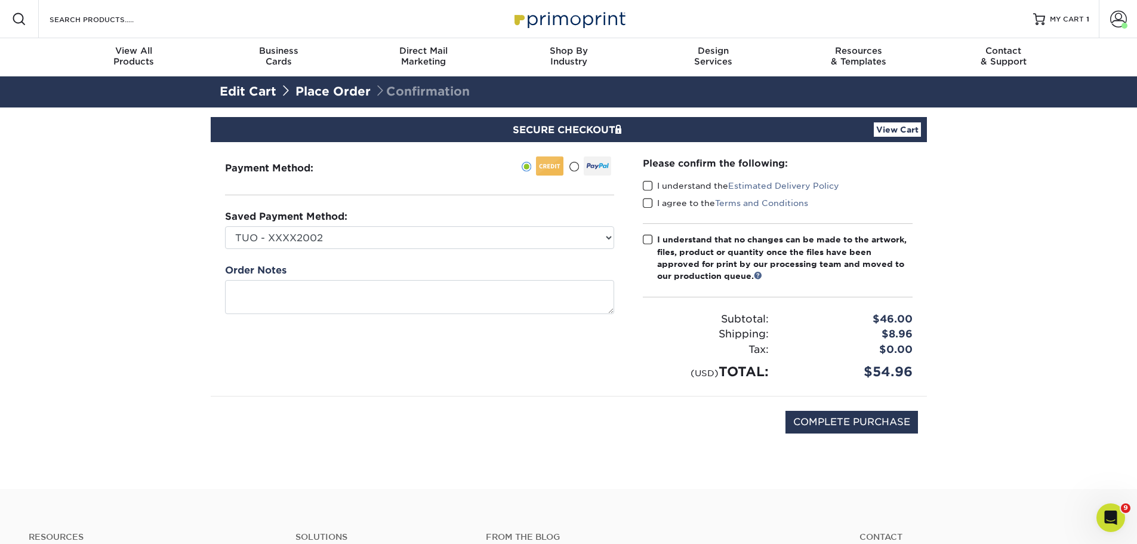
click at [344, 94] on link "Place Order" at bounding box center [332, 91] width 75 height 14
click at [880, 132] on link "View Cart" at bounding box center [897, 129] width 47 height 14
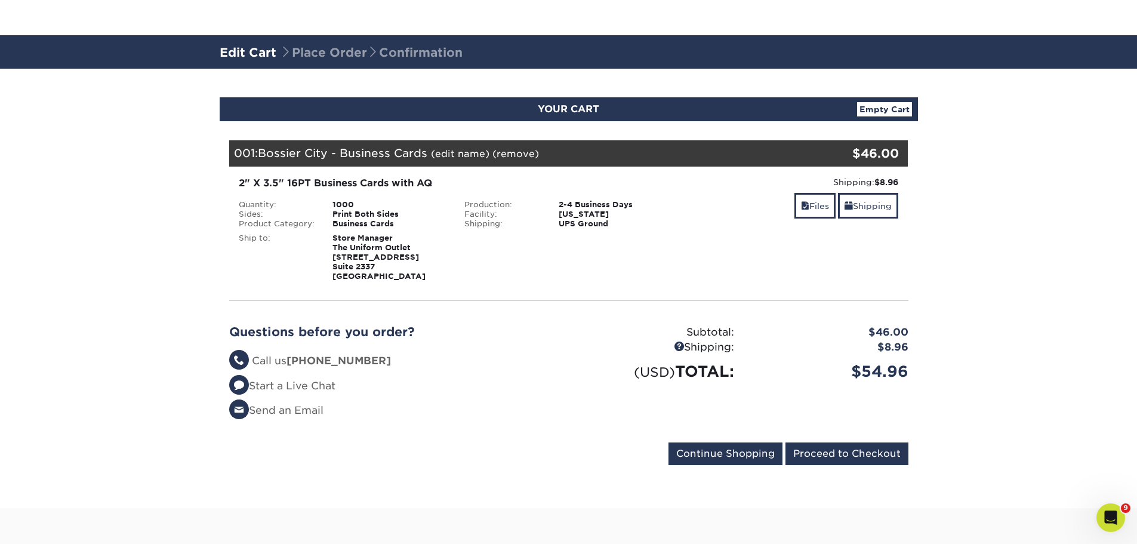
scroll to position [119, 0]
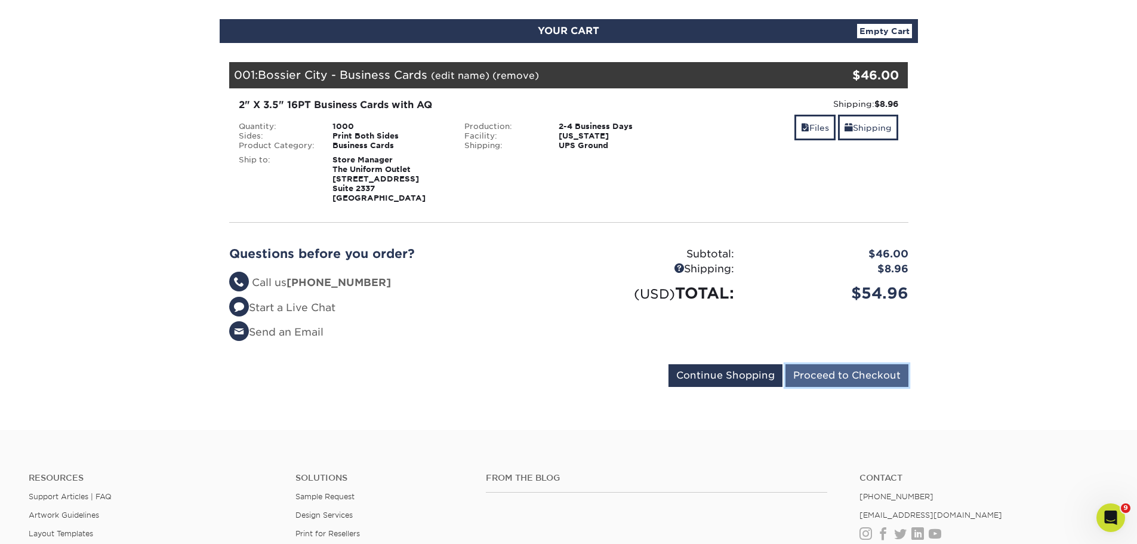
click at [851, 379] on input "Proceed to Checkout" at bounding box center [846, 375] width 123 height 23
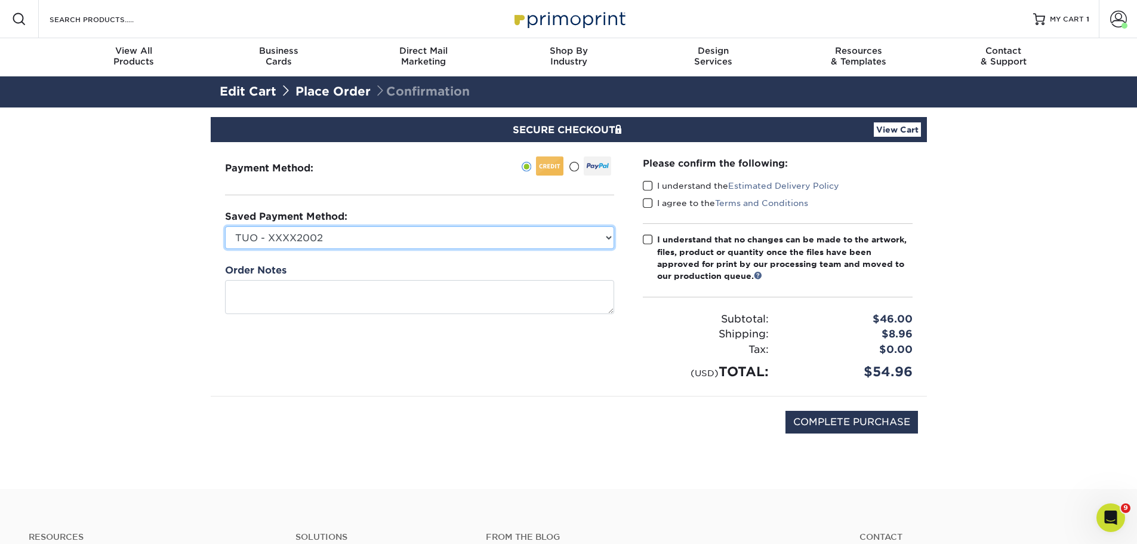
click at [389, 233] on select "TUO - XXXX2002 Spirit West - XXXX7972 Spirit - XXXX5697 New Credit Card" at bounding box center [419, 237] width 389 height 23
select select "69702"
click at [225, 226] on select "TUO - XXXX2002 Spirit West - XXXX7972 Spirit - XXXX5697 New Credit Card" at bounding box center [419, 237] width 389 height 23
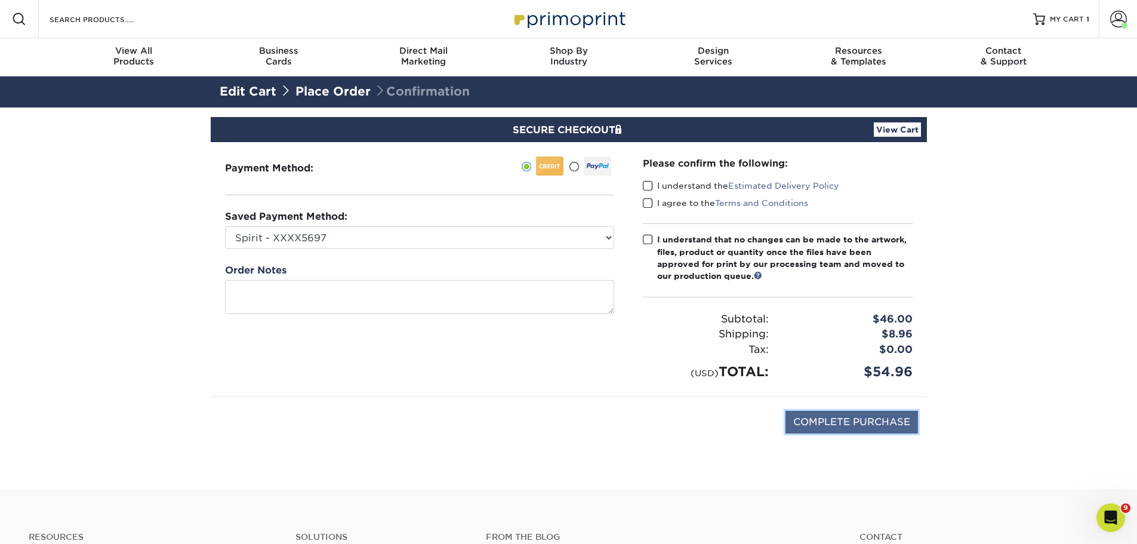
click at [866, 425] on input "COMPLETE PURCHASE" at bounding box center [851, 422] width 132 height 23
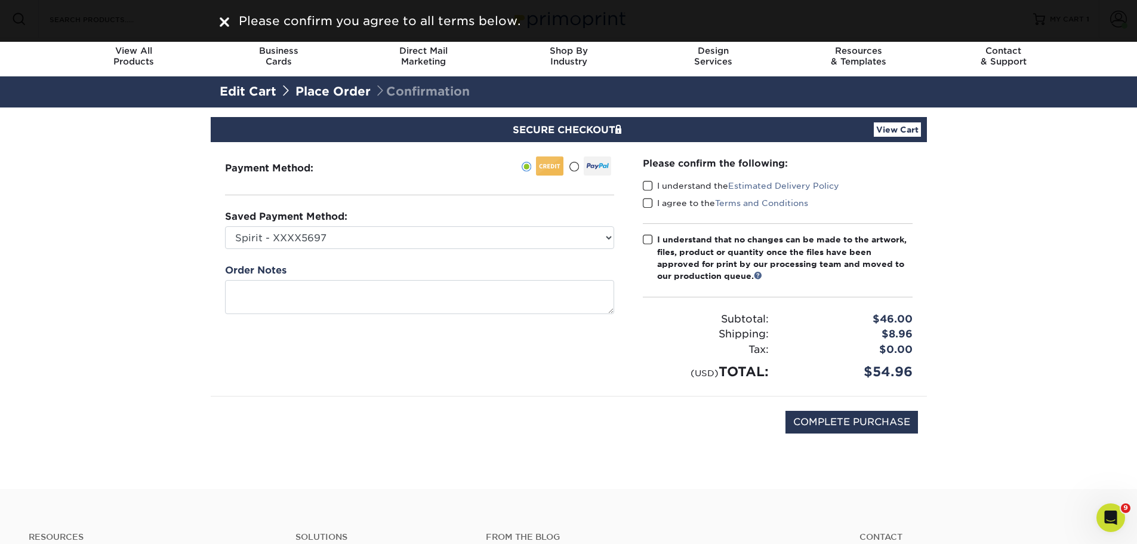
click at [652, 187] on span at bounding box center [648, 185] width 10 height 11
click at [0, 0] on input "I understand the Estimated Delivery Policy" at bounding box center [0, 0] width 0 height 0
click at [646, 198] on span at bounding box center [648, 203] width 10 height 11
click at [0, 0] on input "I agree to the Terms and Conditions" at bounding box center [0, 0] width 0 height 0
click at [648, 237] on span at bounding box center [648, 239] width 10 height 11
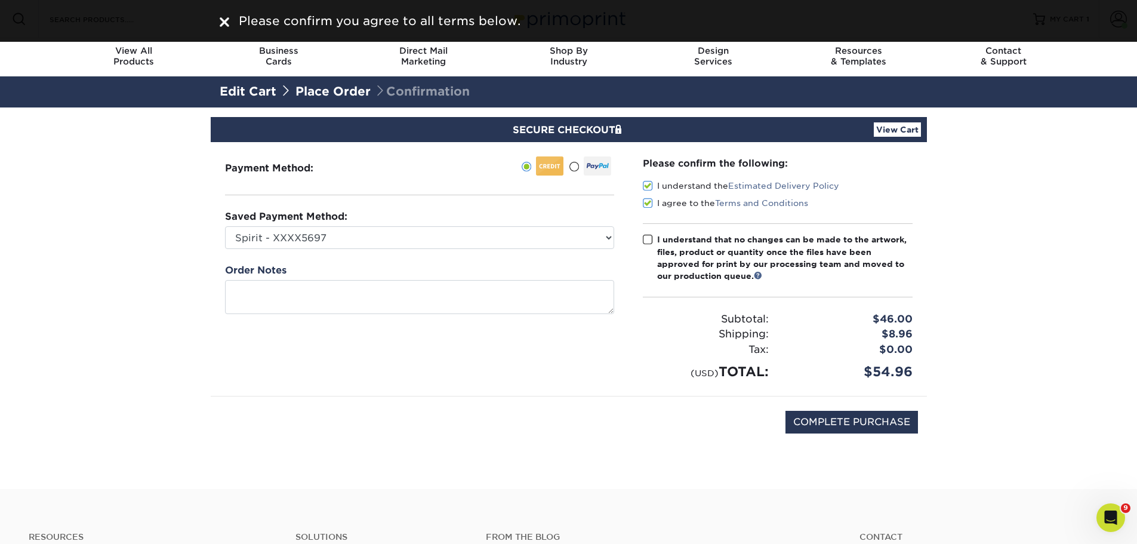
click at [0, 0] on input "I understand that no changes can be made to the artwork, files, product or quan…" at bounding box center [0, 0] width 0 height 0
click at [832, 426] on input "COMPLETE PURCHASE" at bounding box center [851, 422] width 132 height 23
type input "PROCESSING, PLEASE WAIT..."
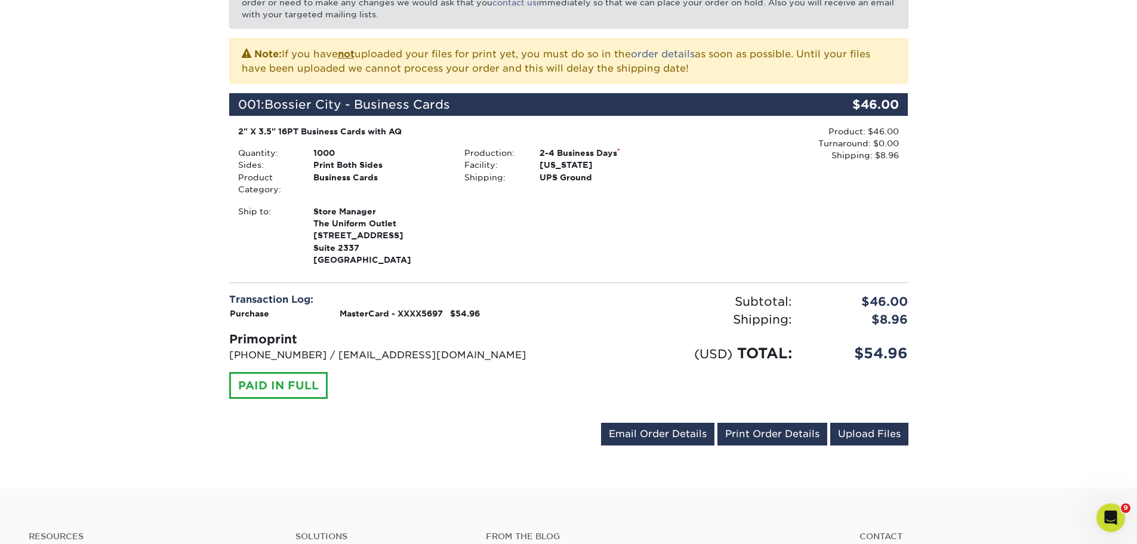
scroll to position [298, 0]
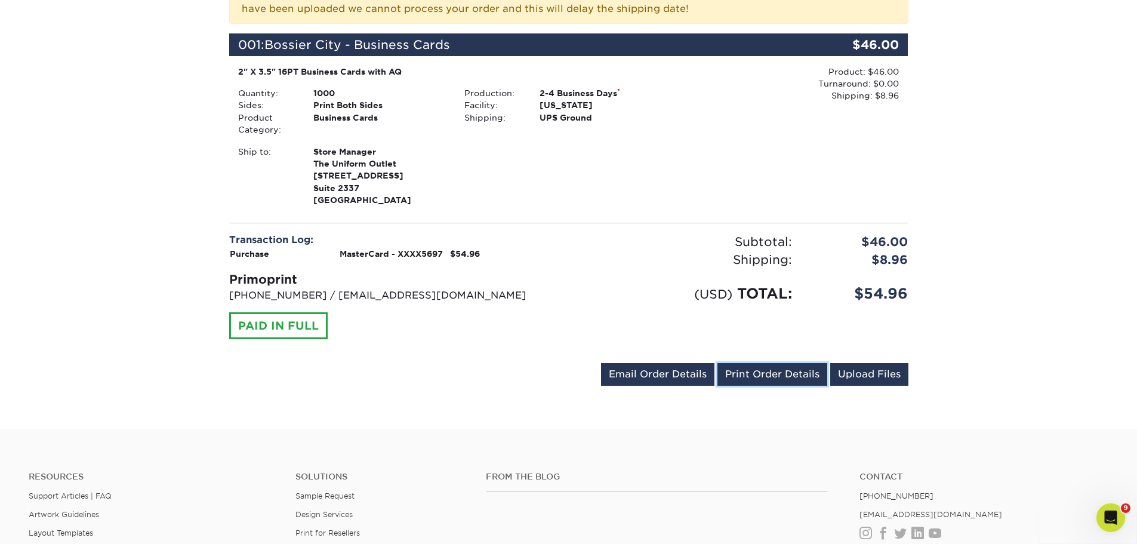
drag, startPoint x: 807, startPoint y: 379, endPoint x: 877, endPoint y: 462, distance: 108.9
click at [807, 379] on link "Print Order Details" at bounding box center [772, 374] width 110 height 23
